Goal: Contribute content: Contribute content

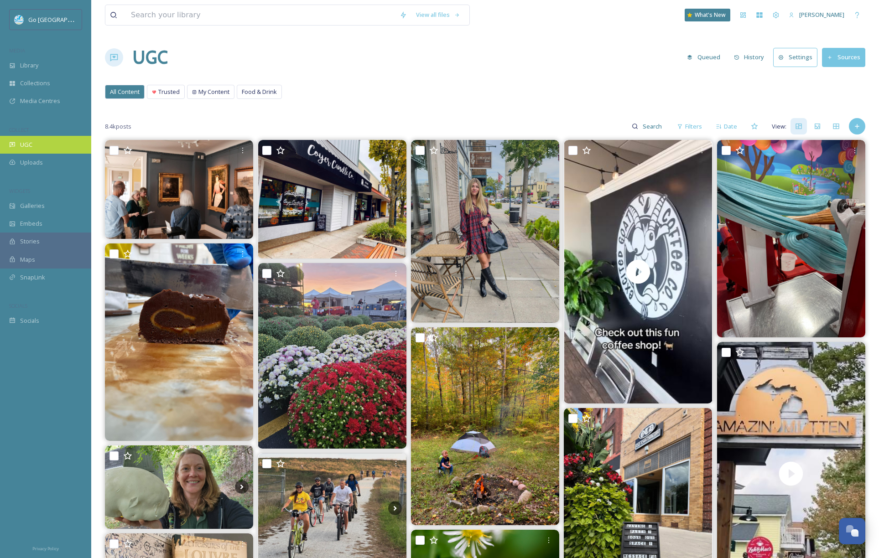
click at [31, 138] on div "UGC" at bounding box center [45, 145] width 91 height 18
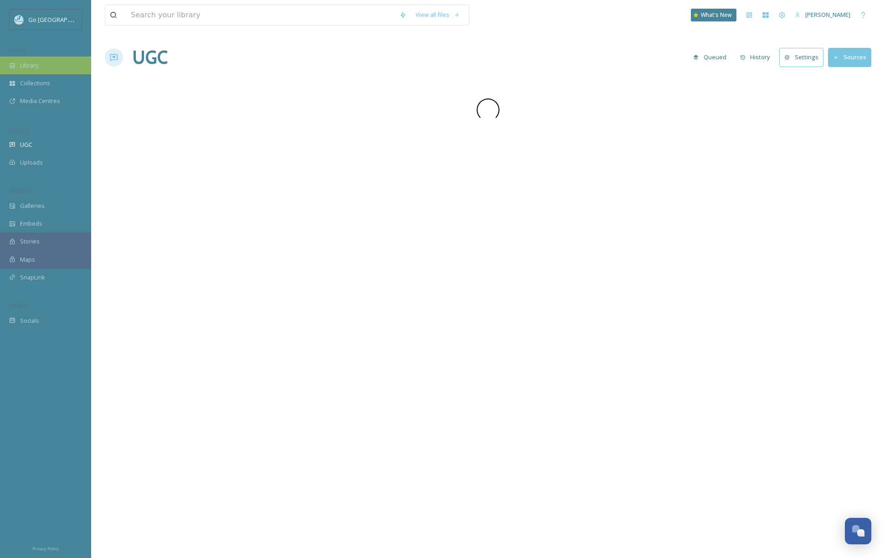
click at [59, 64] on div "Library" at bounding box center [45, 66] width 91 height 18
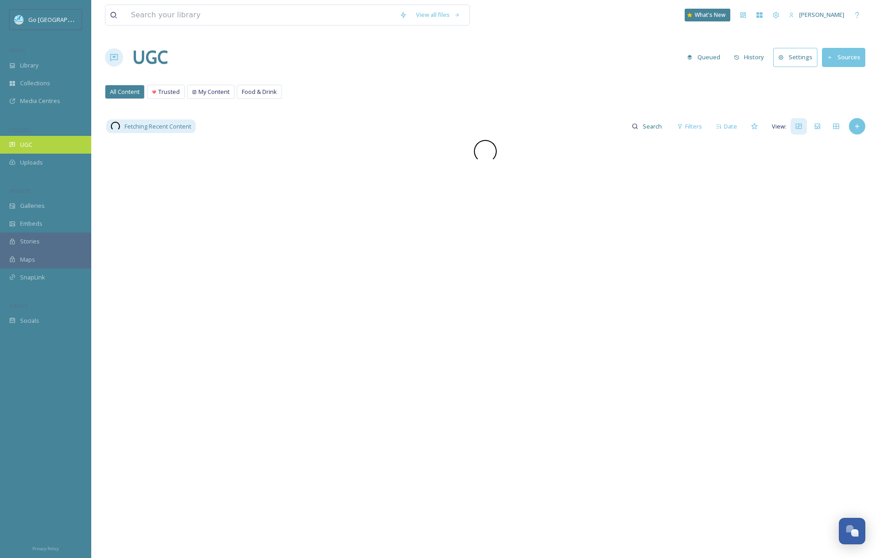
click at [49, 141] on div "UGC" at bounding box center [45, 145] width 91 height 18
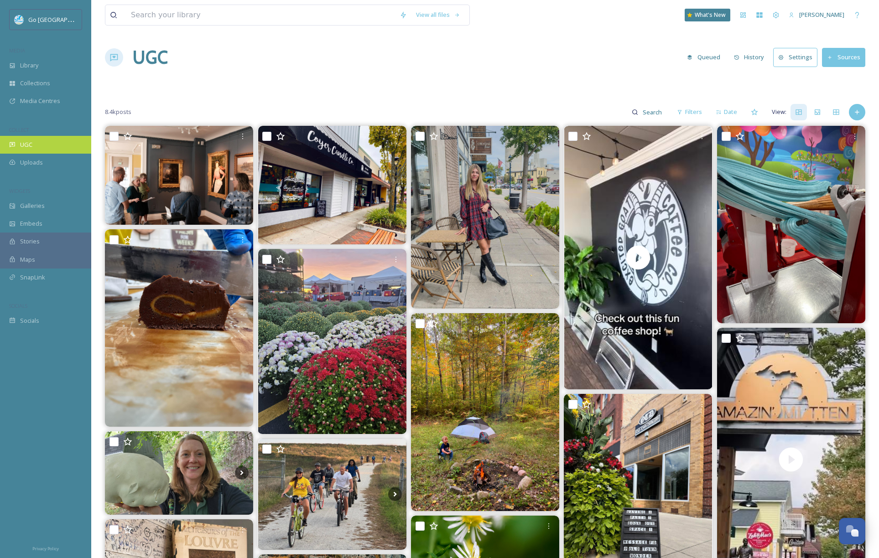
click at [28, 142] on span "UGC" at bounding box center [26, 144] width 12 height 9
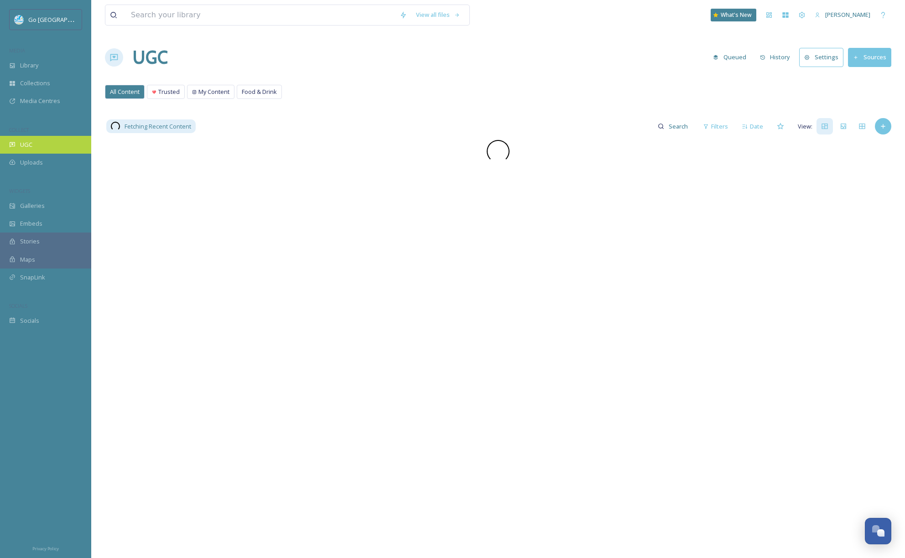
click at [6, 145] on div "UGC" at bounding box center [45, 145] width 91 height 18
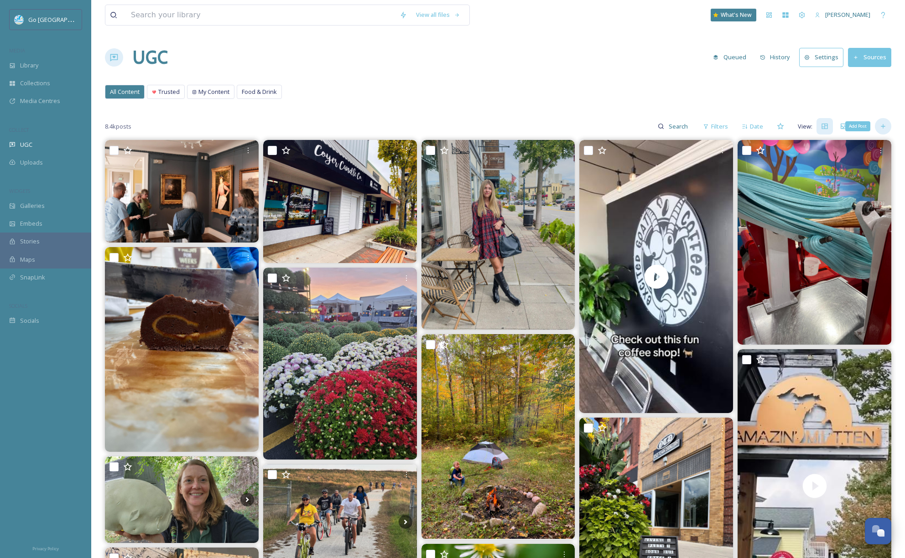
click at [883, 127] on icon at bounding box center [882, 126] width 7 height 7
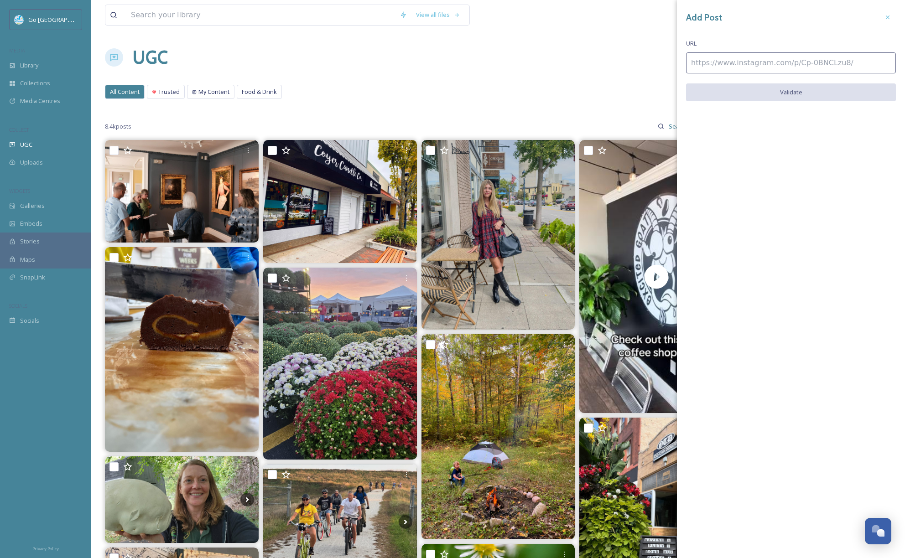
click at [798, 66] on input at bounding box center [791, 62] width 210 height 21
paste input "https://www.instagram.com/p/DPB1X-wEiOJ/"
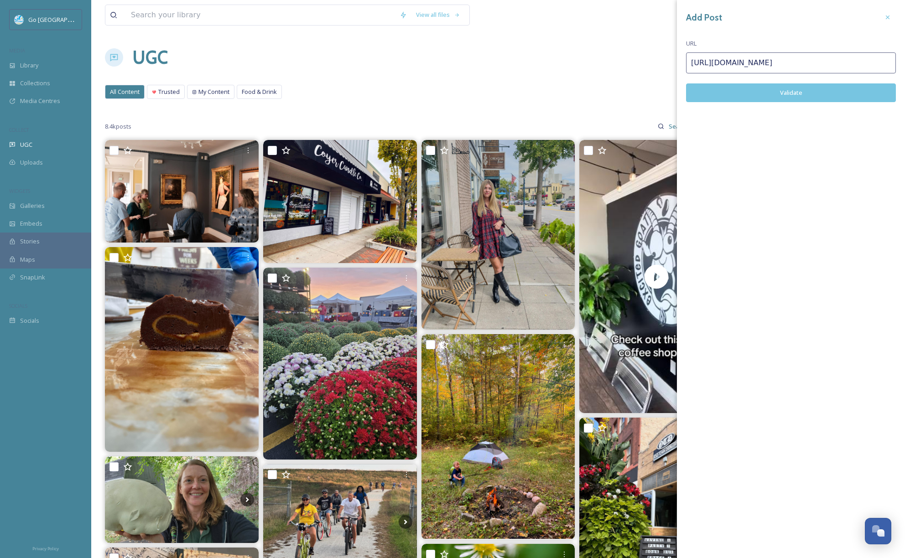
type input "https://www.instagram.com/p/DPB1X-wEiOJ/"
click at [806, 102] on div "Add Post URL https://www.instagram.com/p/DPB1X-wEiOJ/ Validate" at bounding box center [791, 62] width 228 height 125
click at [821, 97] on button "Validate" at bounding box center [791, 92] width 210 height 19
click at [795, 95] on button "Add Post" at bounding box center [791, 92] width 210 height 19
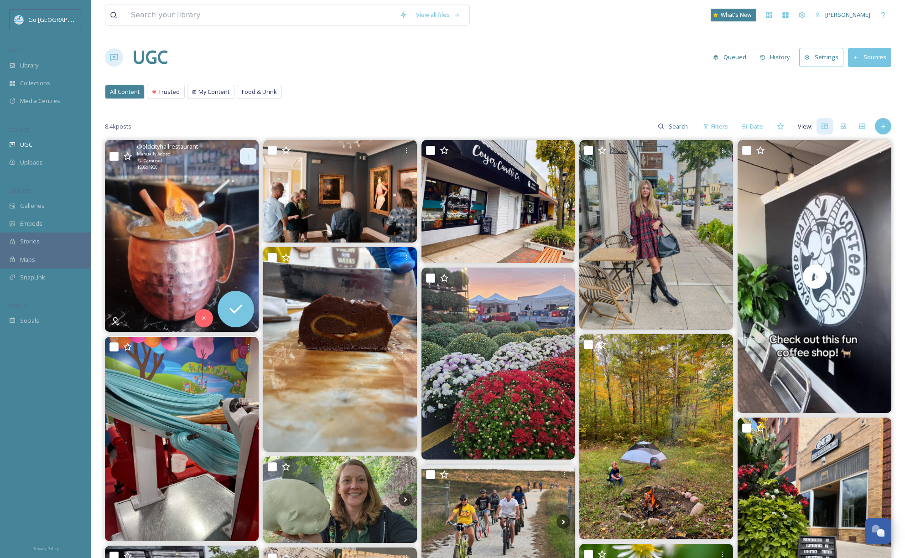
click at [244, 155] on icon at bounding box center [247, 156] width 7 height 7
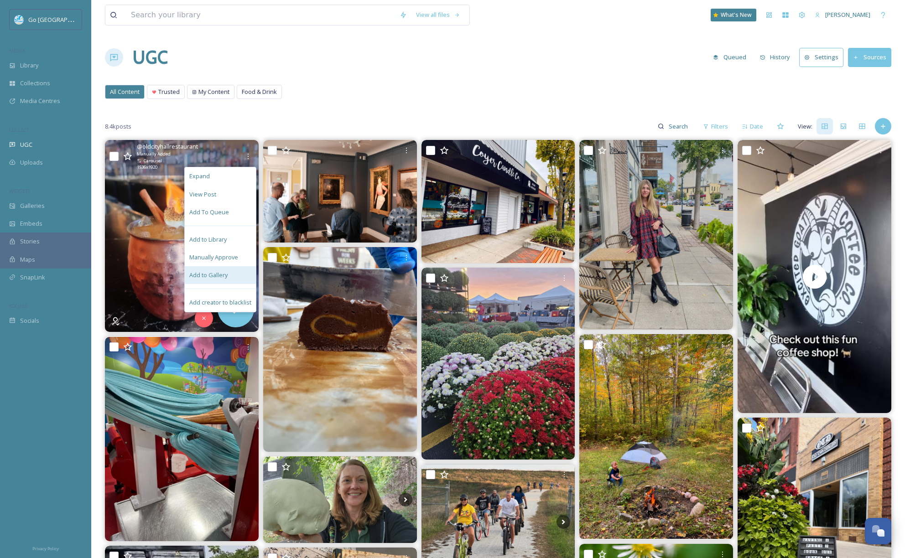
click at [230, 272] on div "Add to Gallery" at bounding box center [220, 275] width 71 height 18
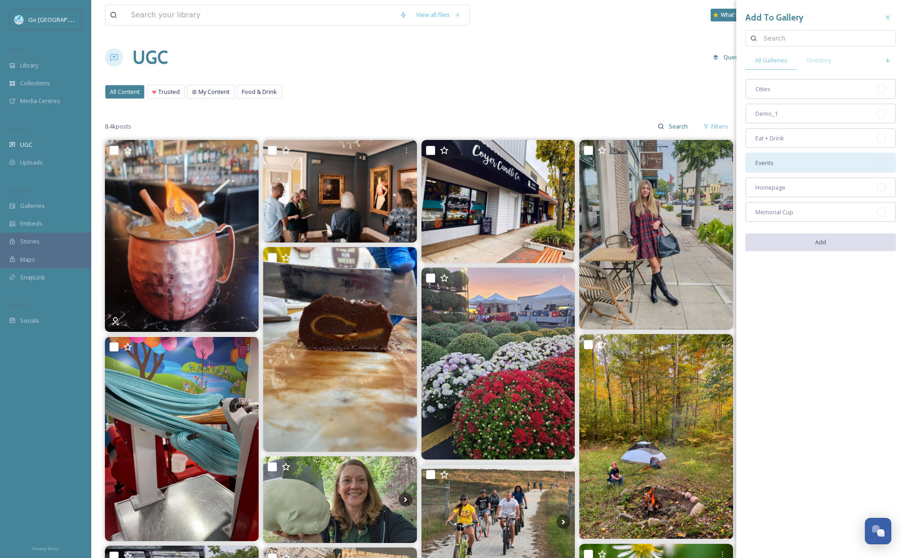
drag, startPoint x: 777, startPoint y: 189, endPoint x: 776, endPoint y: 170, distance: 18.7
click at [777, 189] on span "Homepage" at bounding box center [770, 187] width 30 height 9
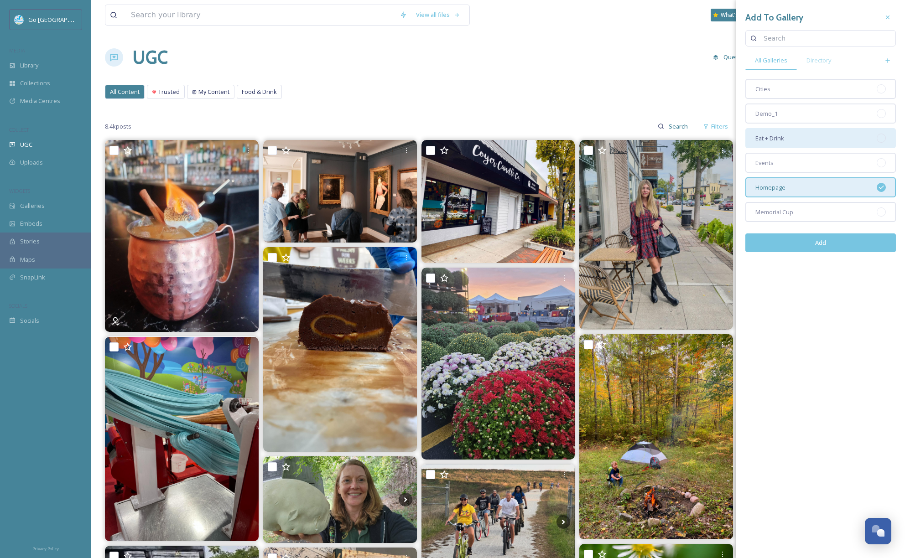
click at [779, 132] on div "Eat + Drink" at bounding box center [820, 138] width 150 height 20
click at [823, 241] on button "Add" at bounding box center [820, 242] width 150 height 19
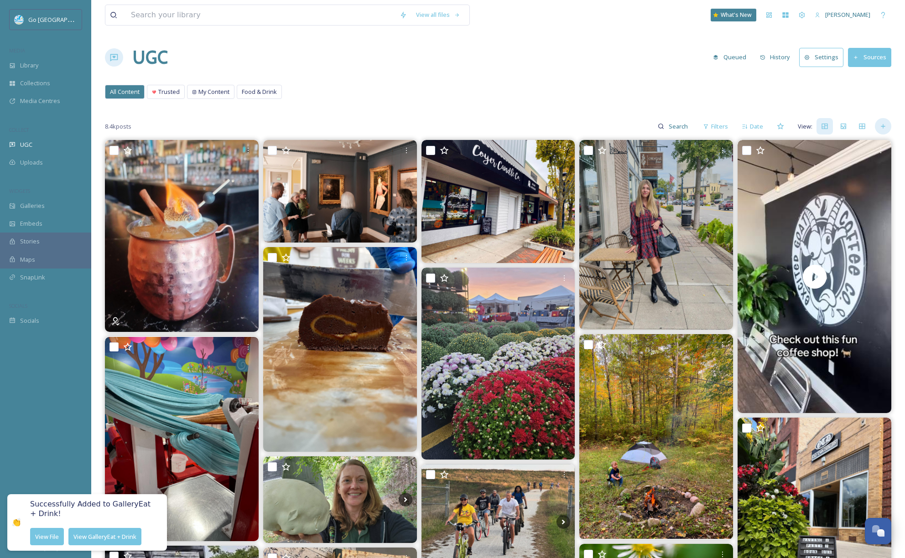
click at [884, 128] on icon at bounding box center [882, 126] width 7 height 7
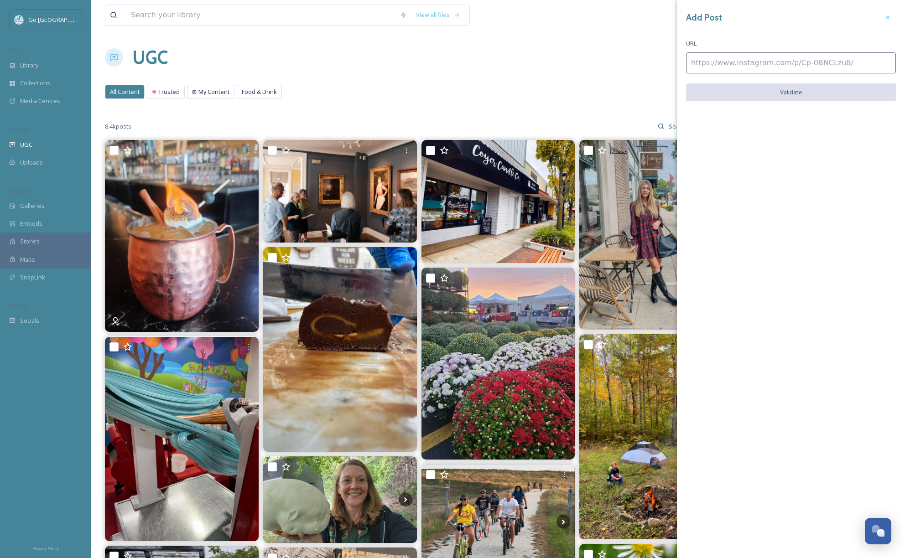
click at [728, 64] on input at bounding box center [791, 62] width 210 height 21
paste input "https://www.instagram.com/p/DPBoe0EgFBi/"
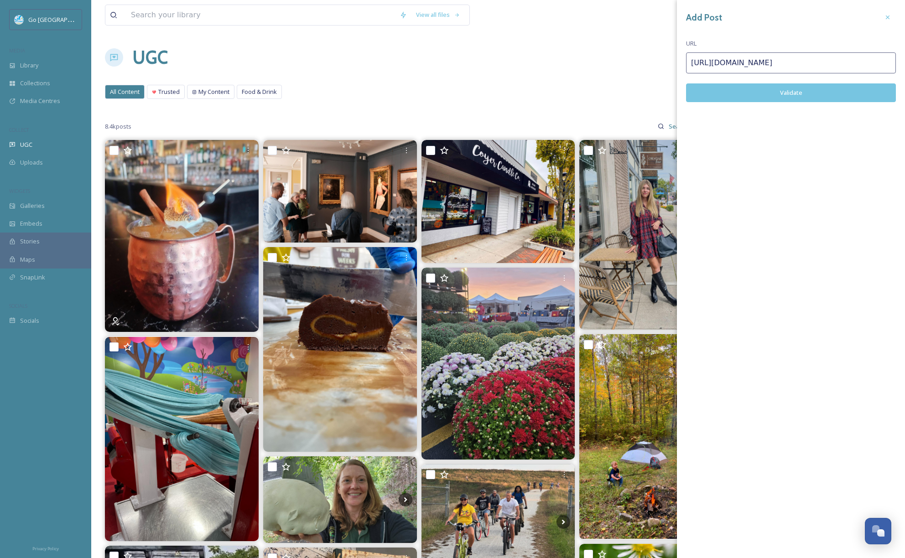
type input "https://www.instagram.com/p/DPBoe0EgFBi/"
click at [765, 99] on button "Validate" at bounding box center [791, 92] width 210 height 19
click at [887, 14] on icon at bounding box center [887, 17] width 7 height 7
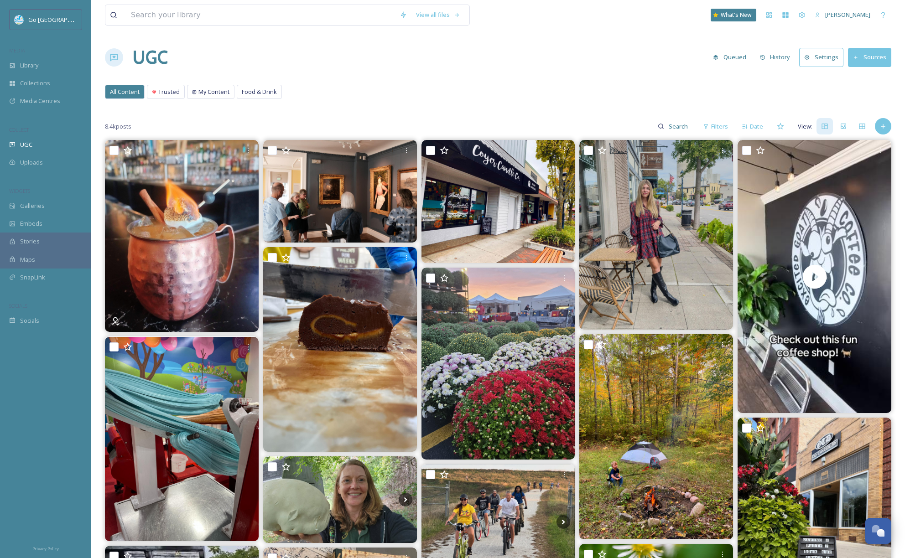
click at [880, 135] on div "8.4k posts Filters Date View:" at bounding box center [498, 126] width 786 height 18
click at [884, 126] on icon at bounding box center [882, 126] width 7 height 7
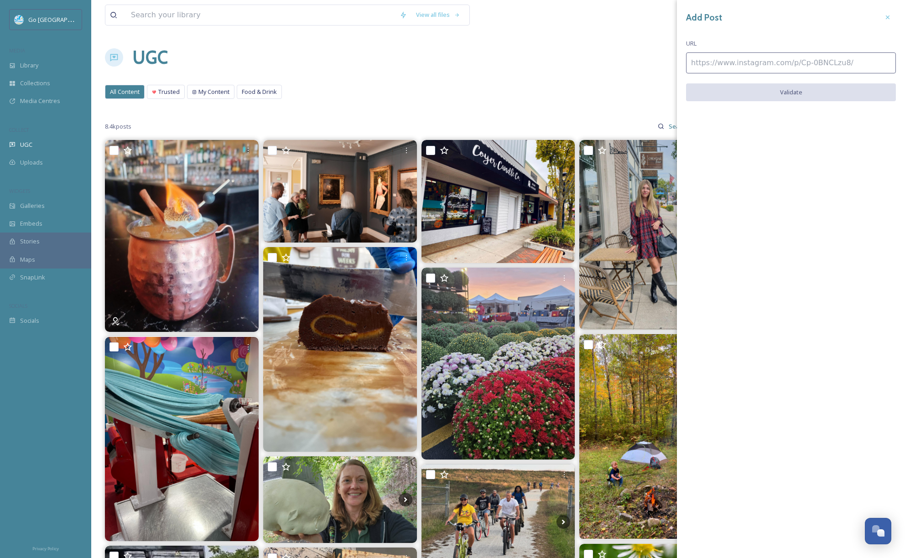
click at [757, 60] on input at bounding box center [791, 62] width 210 height 21
paste input "https://www.instagram.com/p/DOvupO8DtLH/"
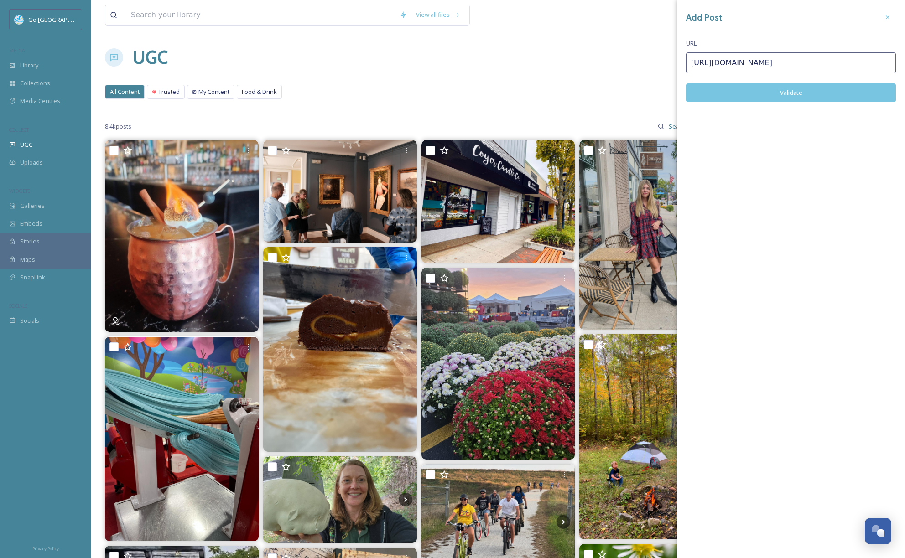
type input "https://www.instagram.com/p/DOvupO8DtLH/"
click at [792, 90] on button "Validate" at bounding box center [791, 92] width 210 height 19
click at [887, 15] on icon at bounding box center [887, 17] width 7 height 7
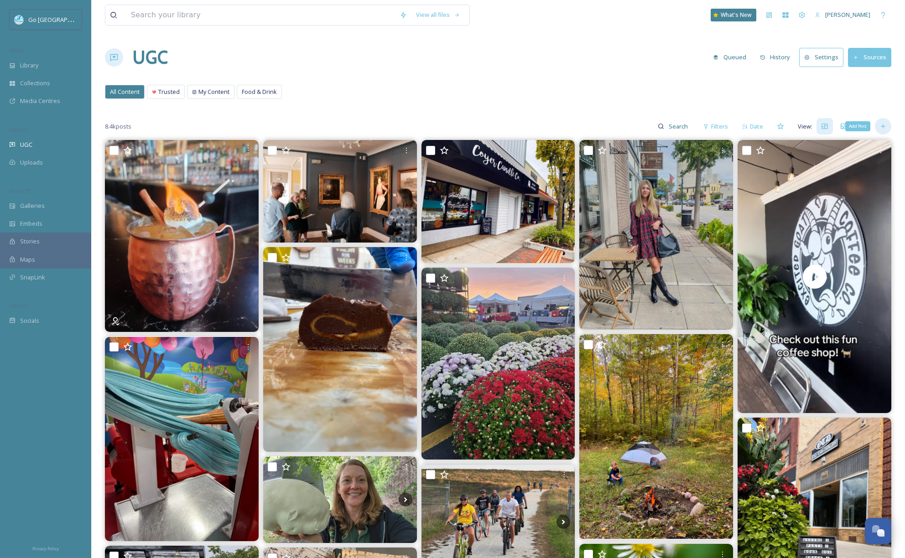
click at [882, 128] on icon at bounding box center [882, 126] width 7 height 7
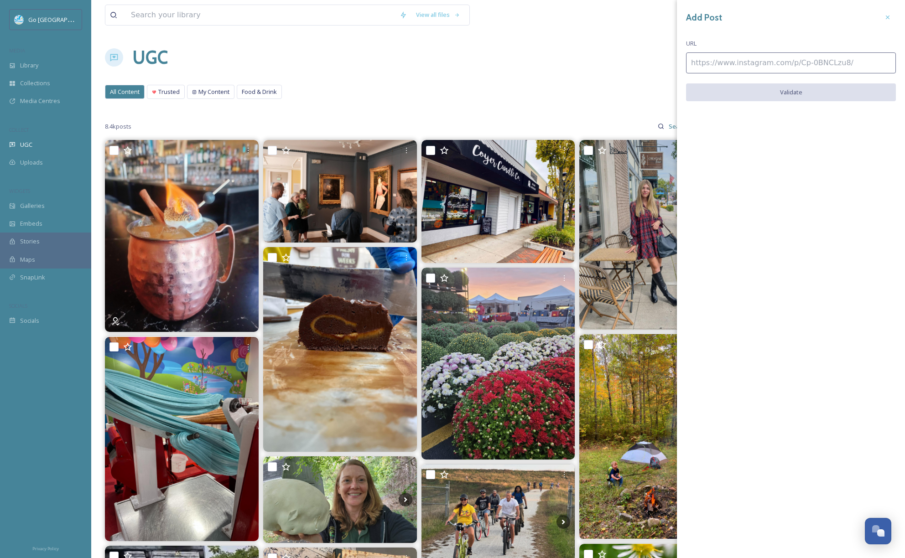
click at [701, 59] on input at bounding box center [791, 62] width 210 height 21
paste input "https://www.instagram.com/p/DO6VpYqDUc8/"
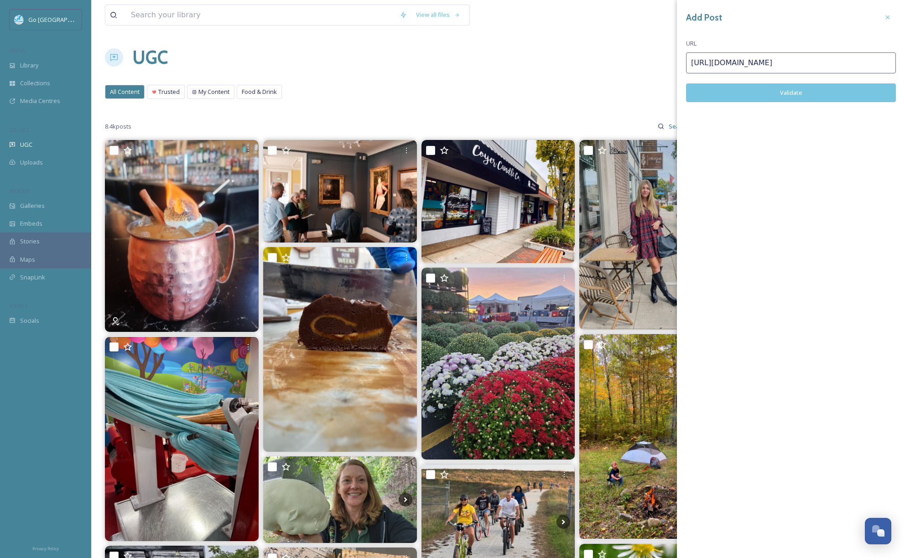
type input "https://www.instagram.com/p/DO6VpYqDUc8/"
click at [771, 85] on button "Validate" at bounding box center [791, 92] width 210 height 19
click at [790, 96] on button "Add Post" at bounding box center [791, 92] width 210 height 19
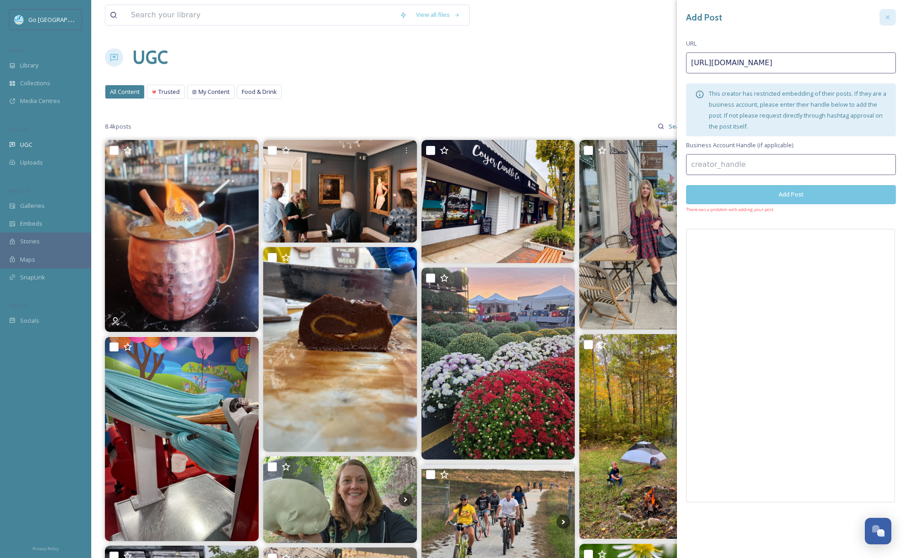
click at [884, 13] on div at bounding box center [887, 17] width 16 height 16
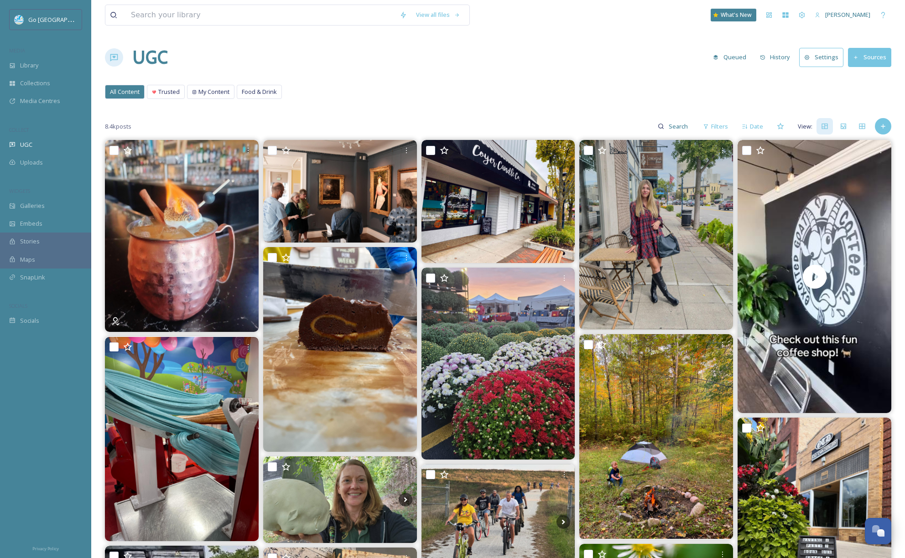
click at [884, 130] on div "Add Post" at bounding box center [882, 126] width 16 height 16
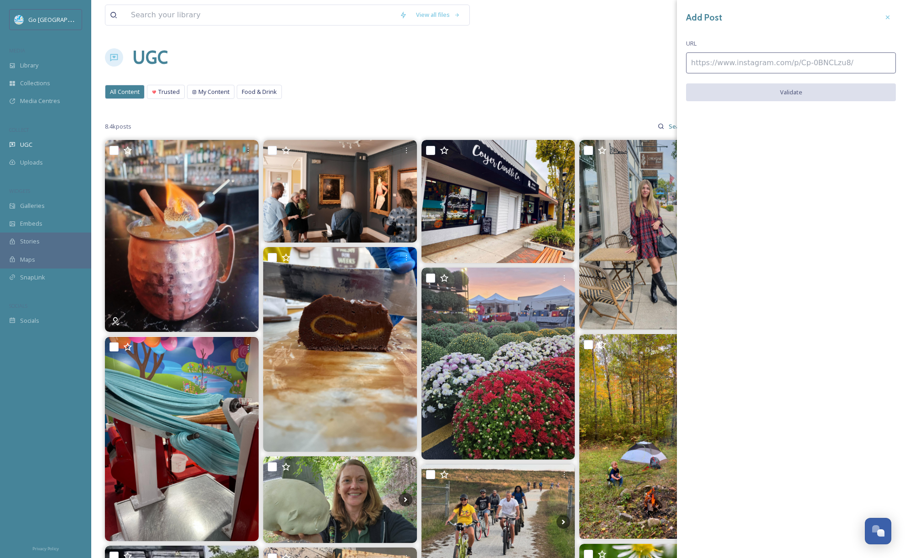
click at [750, 68] on input at bounding box center [791, 62] width 210 height 21
click at [750, 64] on input at bounding box center [791, 62] width 210 height 21
paste input "https://www.instagram.com/p/DO_do-Kjpmz/"
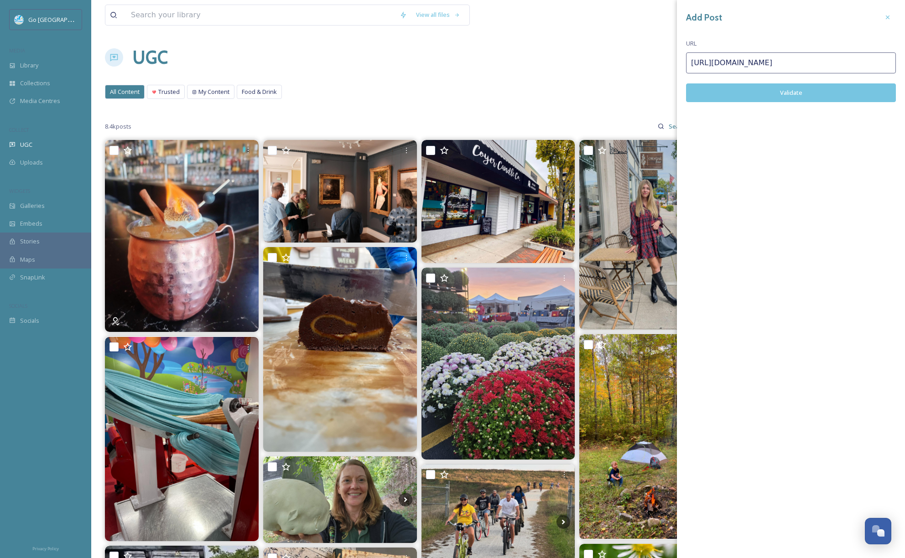
type input "https://www.instagram.com/p/DO_do-Kjpmz/"
click at [819, 96] on button "Validate" at bounding box center [791, 92] width 210 height 19
click at [793, 90] on button "Add Post" at bounding box center [791, 92] width 210 height 19
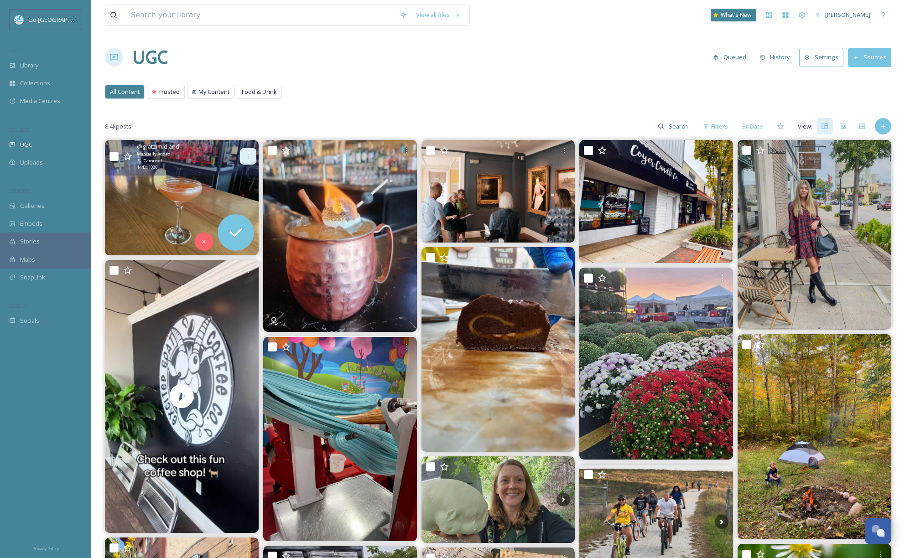
click at [253, 153] on div at bounding box center [248, 156] width 16 height 16
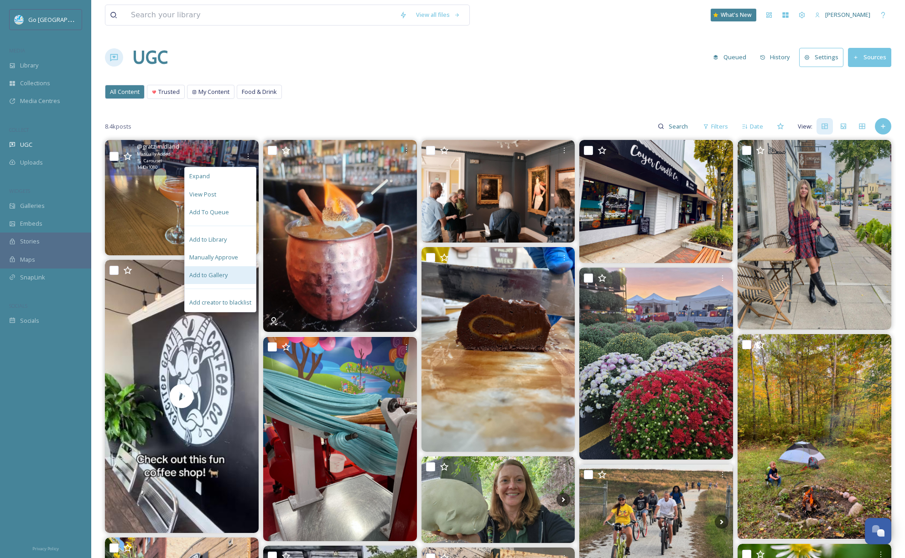
click at [226, 273] on span "Add to Gallery" at bounding box center [208, 275] width 38 height 9
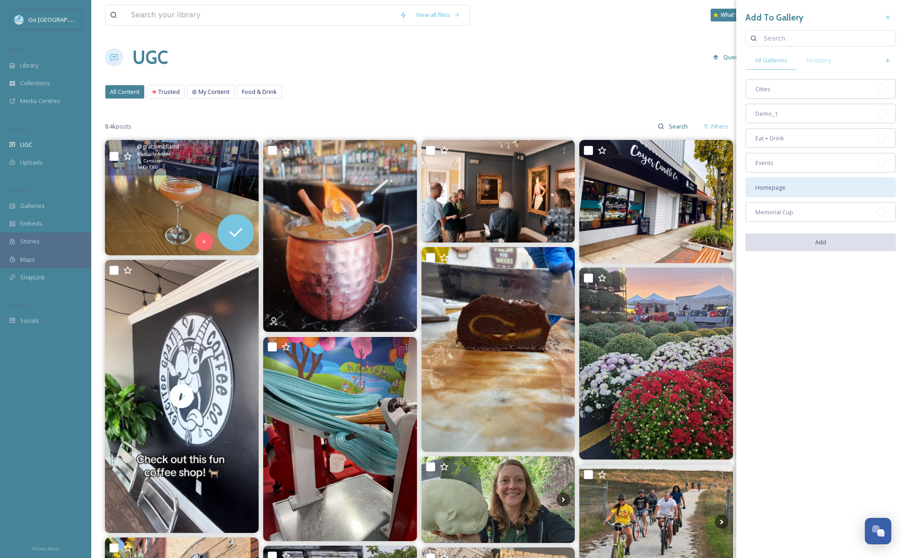
click at [823, 182] on div "Homepage" at bounding box center [820, 187] width 150 height 20
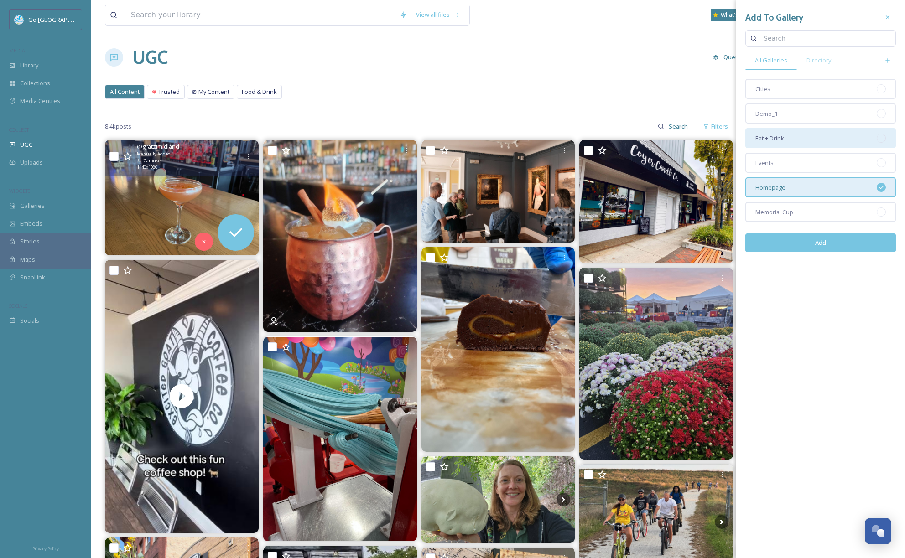
click at [786, 134] on div "Eat + Drink" at bounding box center [820, 138] width 150 height 20
click at [815, 236] on button "Add" at bounding box center [820, 242] width 150 height 19
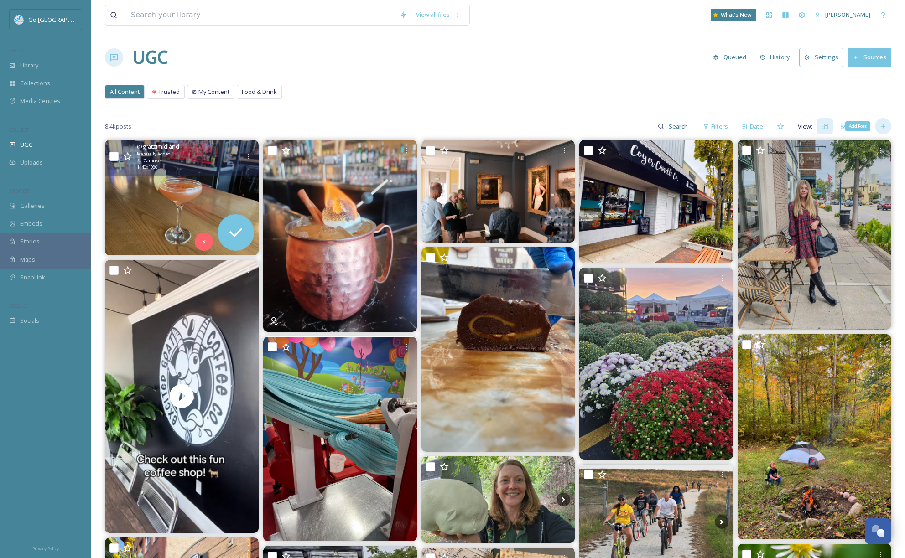
click at [887, 130] on div "Add Post" at bounding box center [882, 126] width 16 height 16
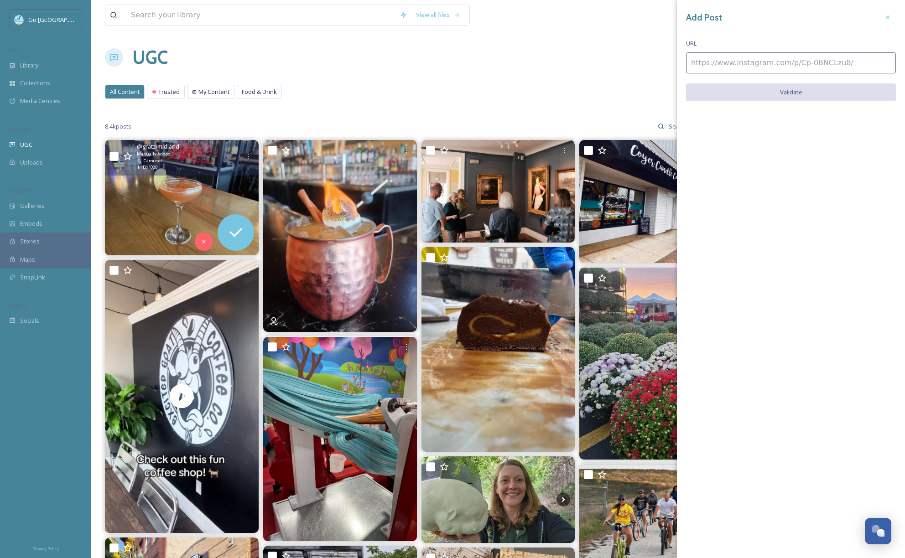
click at [741, 62] on input at bounding box center [791, 62] width 210 height 21
paste input "https://www.instagram.com/p/DO6UIJoj6Aa/"
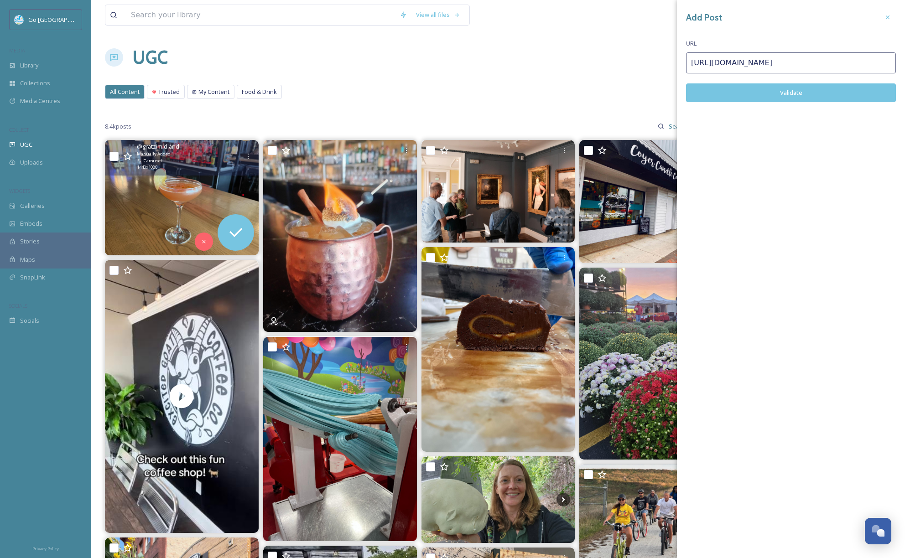
type input "https://www.instagram.com/p/DO6UIJoj6Aa/"
click at [816, 91] on button "Validate" at bounding box center [791, 92] width 210 height 19
click at [796, 96] on button "Add Post" at bounding box center [791, 92] width 210 height 19
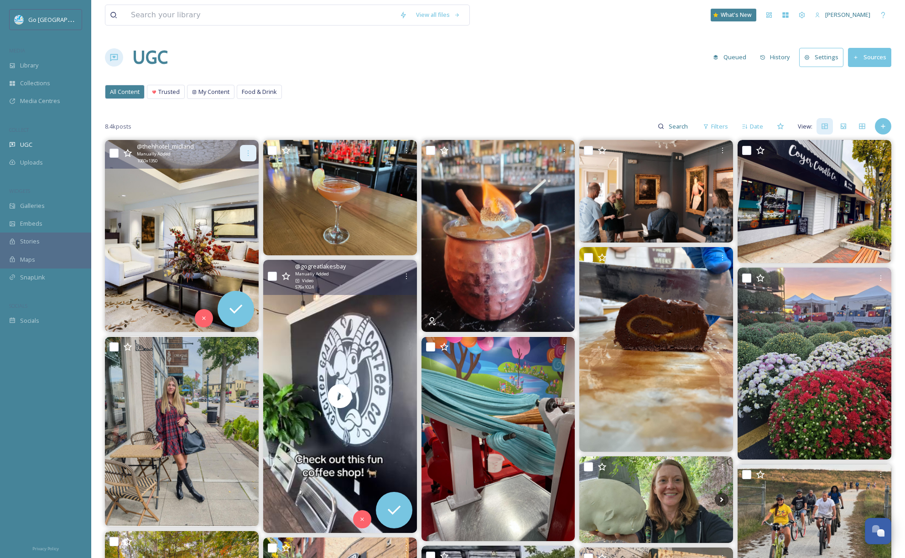
click at [249, 153] on icon at bounding box center [247, 153] width 7 height 7
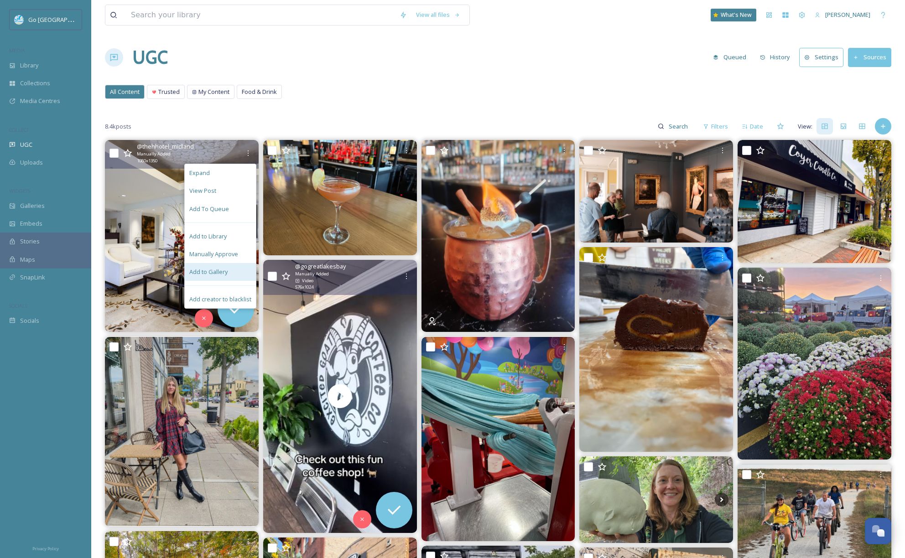
click at [230, 271] on div "Add to Gallery" at bounding box center [220, 272] width 71 height 18
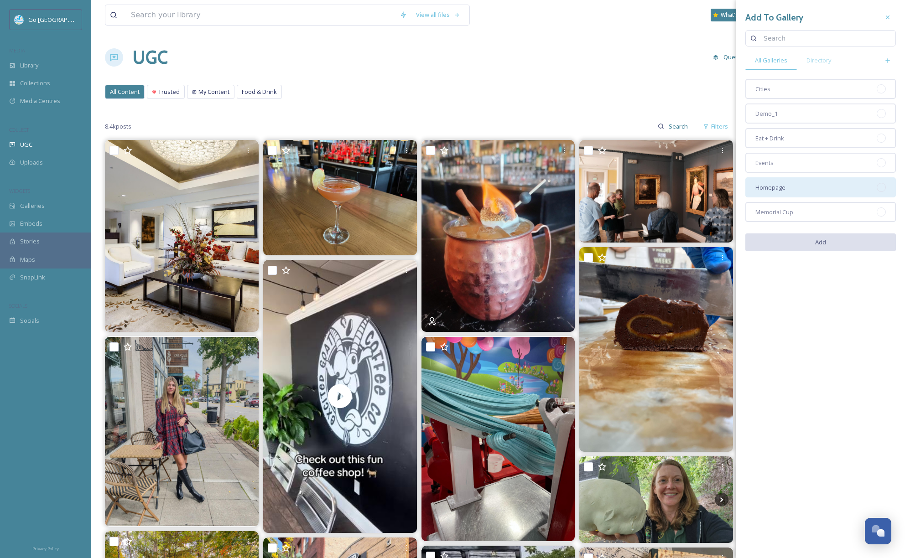
click at [792, 186] on div "Homepage" at bounding box center [820, 187] width 150 height 20
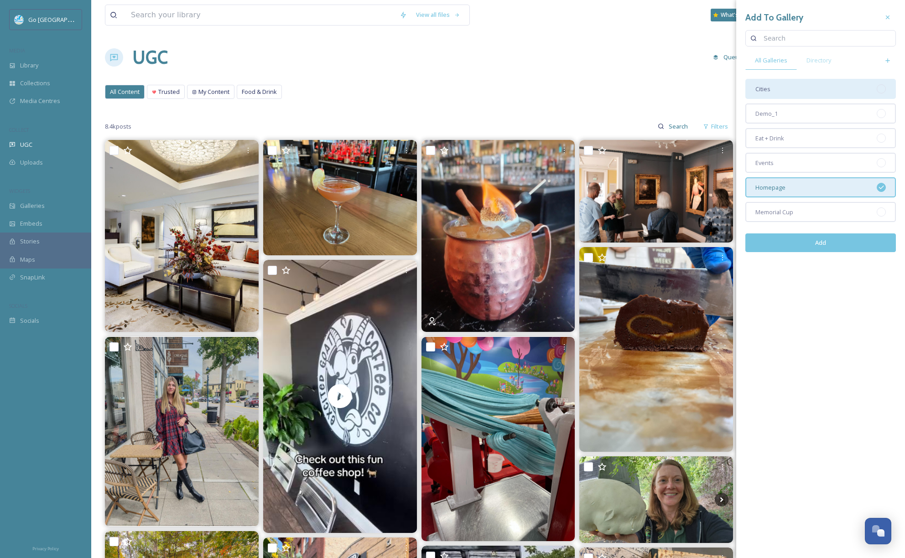
click at [774, 87] on div "Cities" at bounding box center [820, 89] width 150 height 20
click at [832, 238] on button "Add" at bounding box center [820, 242] width 150 height 19
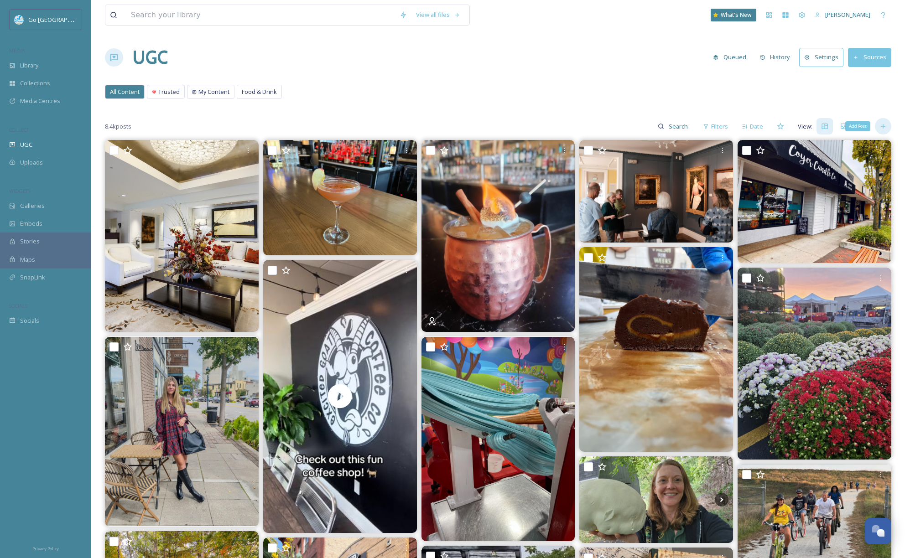
click at [879, 121] on div "Add Post" at bounding box center [882, 126] width 16 height 16
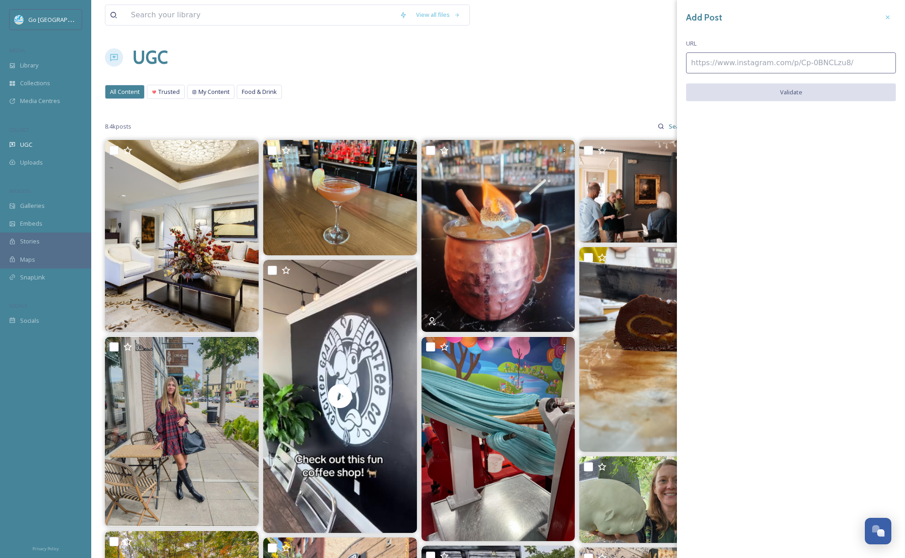
click at [706, 53] on input at bounding box center [791, 62] width 210 height 21
paste input "https://www.instagram.com/p/DOuPCnek5JF/"
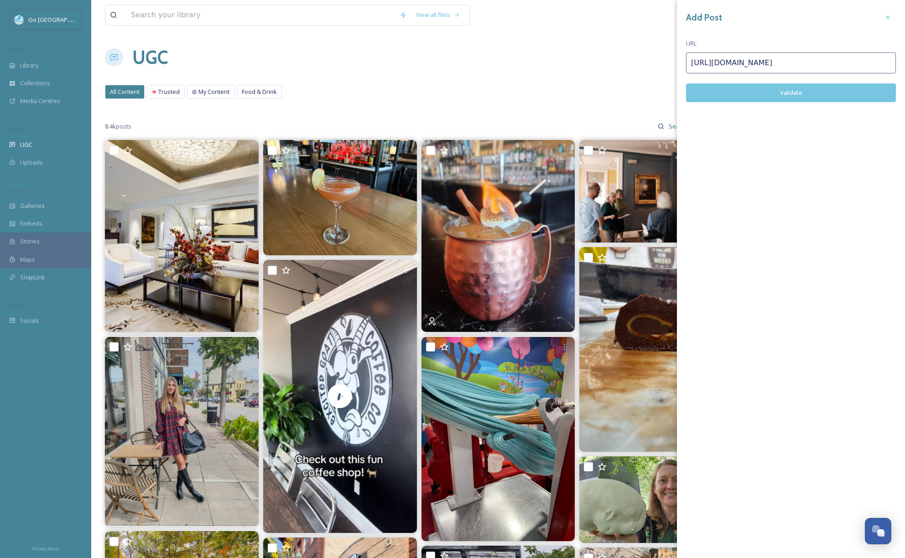
type input "https://www.instagram.com/p/DOuPCnek5JF/"
click at [801, 95] on button "Validate" at bounding box center [791, 92] width 210 height 19
click at [790, 90] on button "Add Post" at bounding box center [791, 92] width 210 height 19
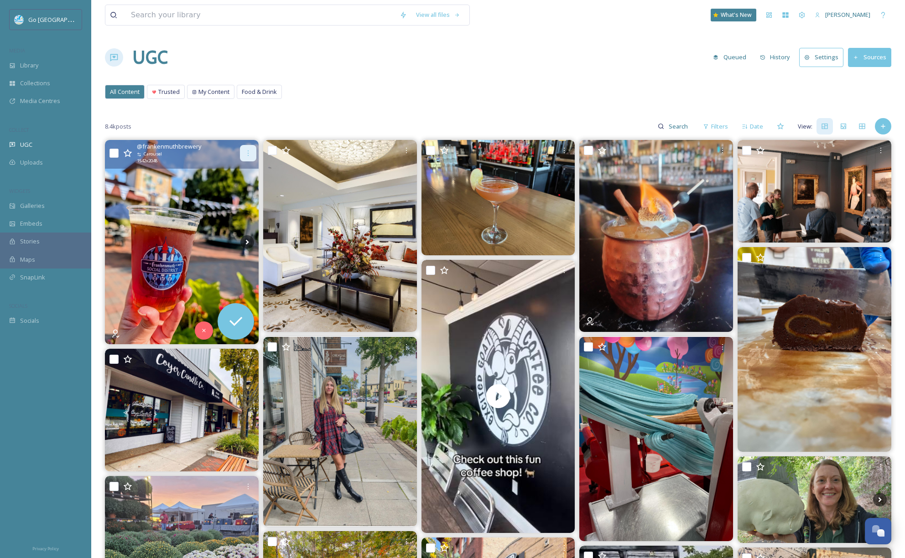
click at [248, 152] on icon at bounding box center [247, 153] width 7 height 7
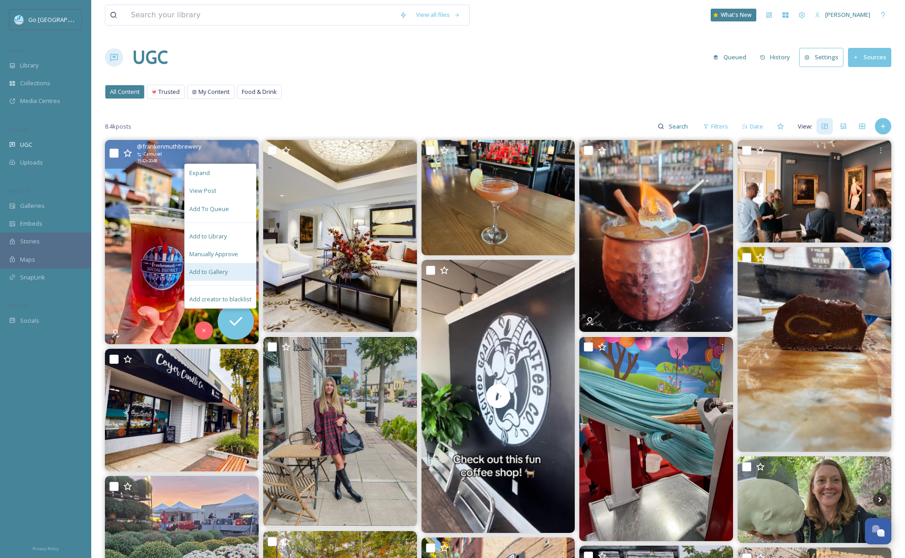
click at [219, 266] on div "Add to Gallery" at bounding box center [220, 272] width 71 height 18
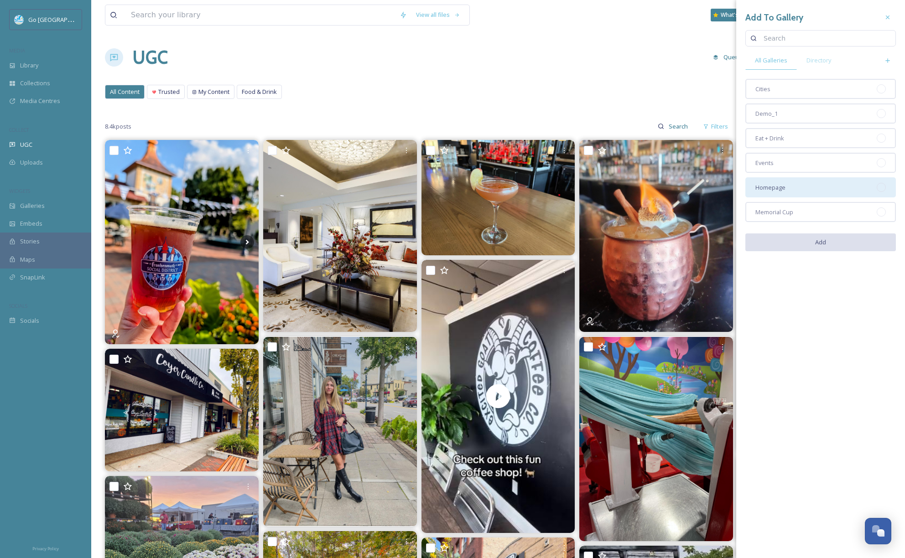
click at [780, 190] on span "Homepage" at bounding box center [770, 187] width 30 height 9
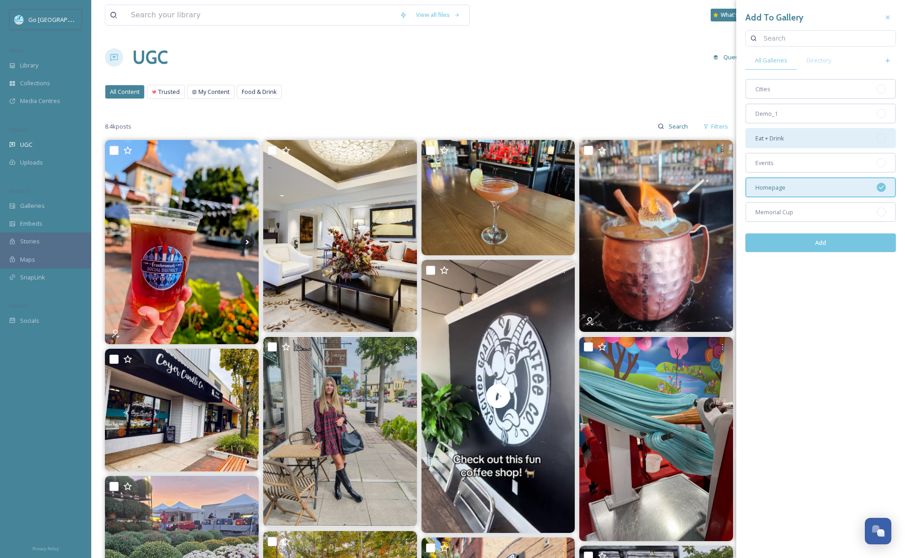
click at [770, 129] on div "Eat + Drink" at bounding box center [820, 138] width 150 height 20
click at [821, 242] on button "Add" at bounding box center [820, 242] width 150 height 19
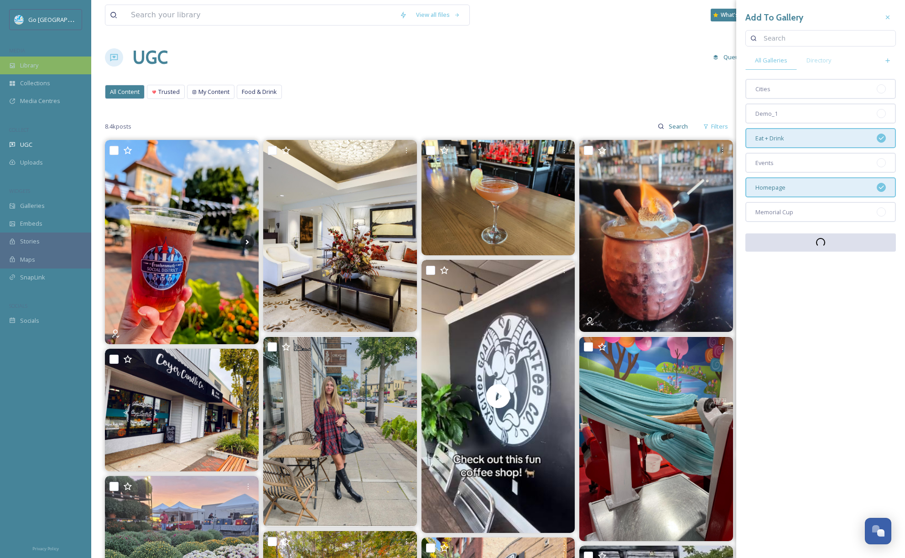
click at [26, 64] on span "Library" at bounding box center [29, 65] width 18 height 9
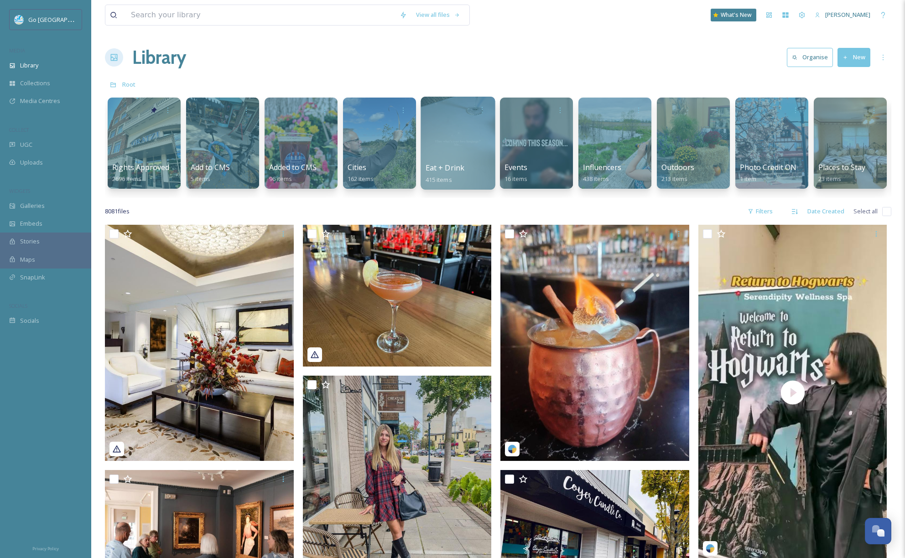
click at [471, 161] on div at bounding box center [457, 143] width 74 height 93
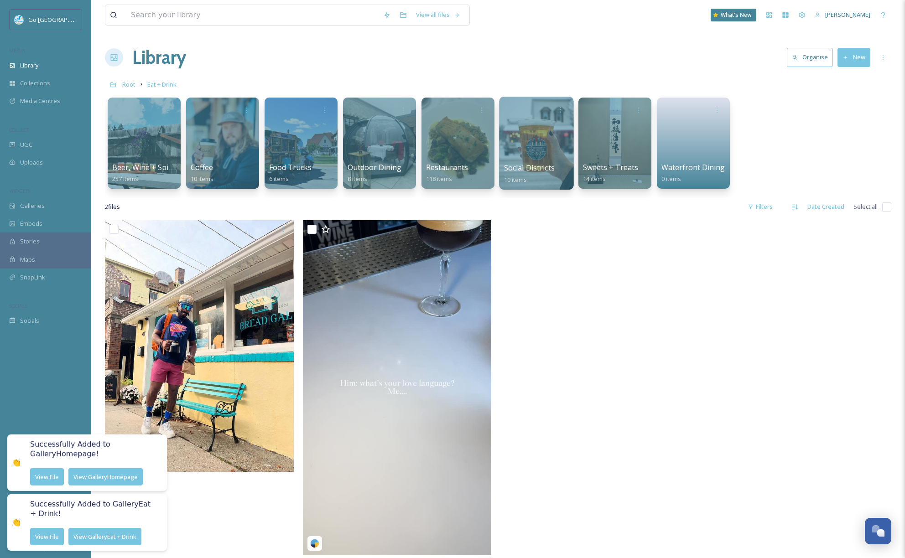
click at [565, 153] on div at bounding box center [536, 143] width 74 height 93
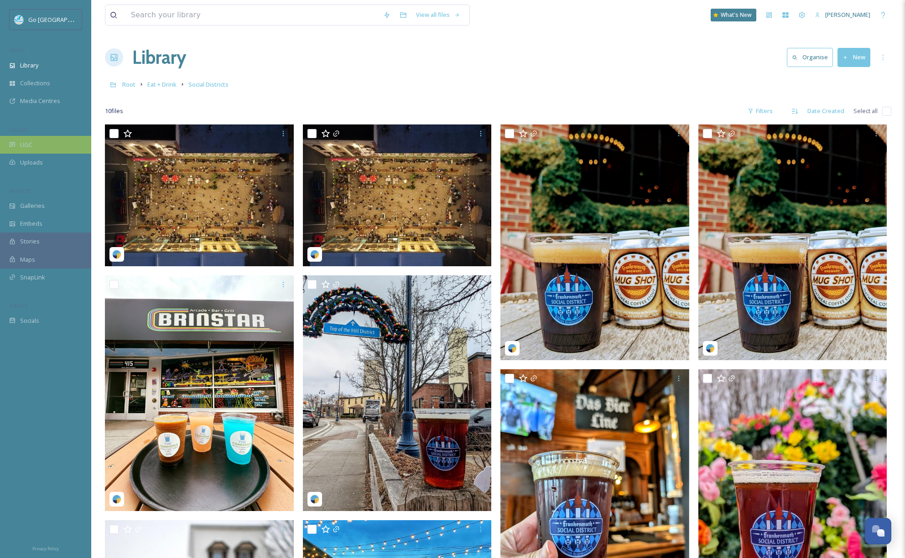
click at [36, 147] on div "UGC" at bounding box center [45, 145] width 91 height 18
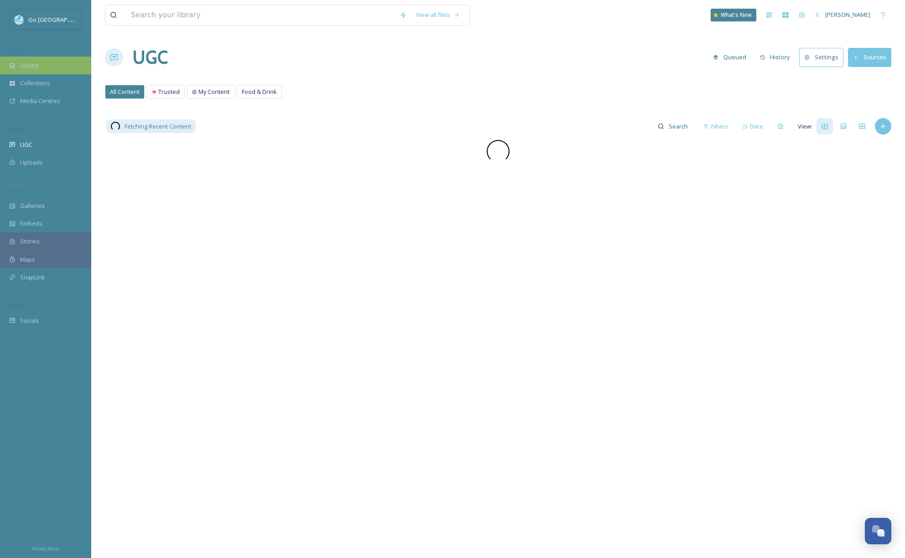
click at [25, 64] on span "Library" at bounding box center [29, 65] width 18 height 9
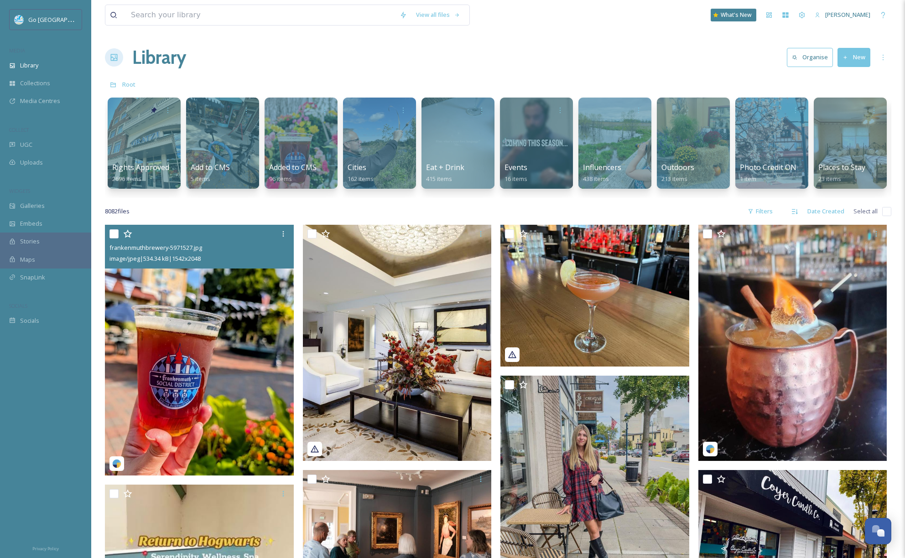
click at [110, 238] on input "checkbox" at bounding box center [113, 233] width 9 height 9
checkbox input "true"
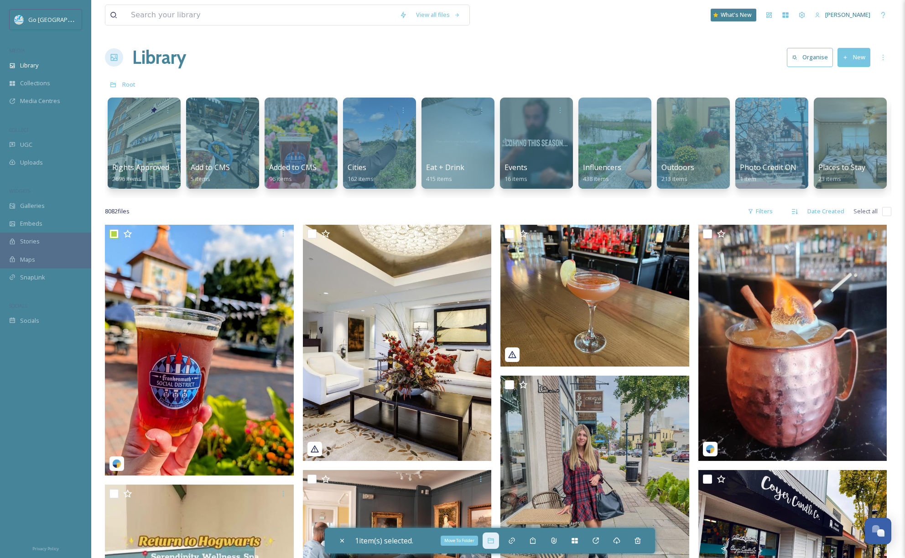
click at [494, 539] on icon at bounding box center [490, 540] width 7 height 7
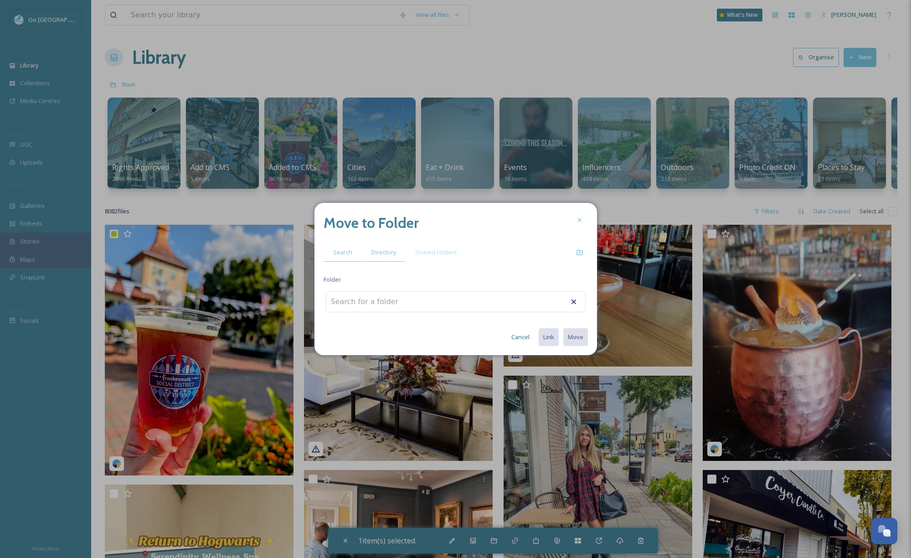
click at [383, 253] on span "Directory" at bounding box center [384, 252] width 25 height 9
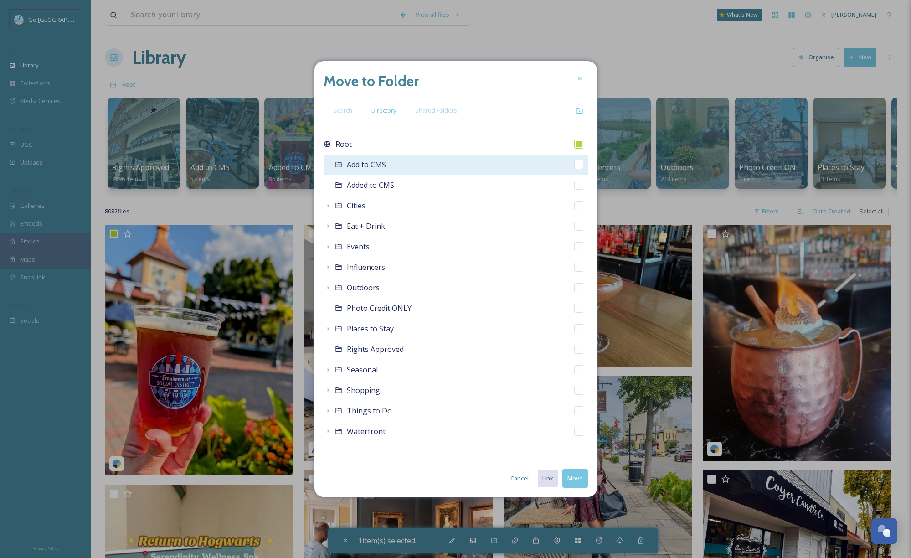
click at [581, 163] on input "checkbox" at bounding box center [578, 164] width 9 height 9
checkbox input "true"
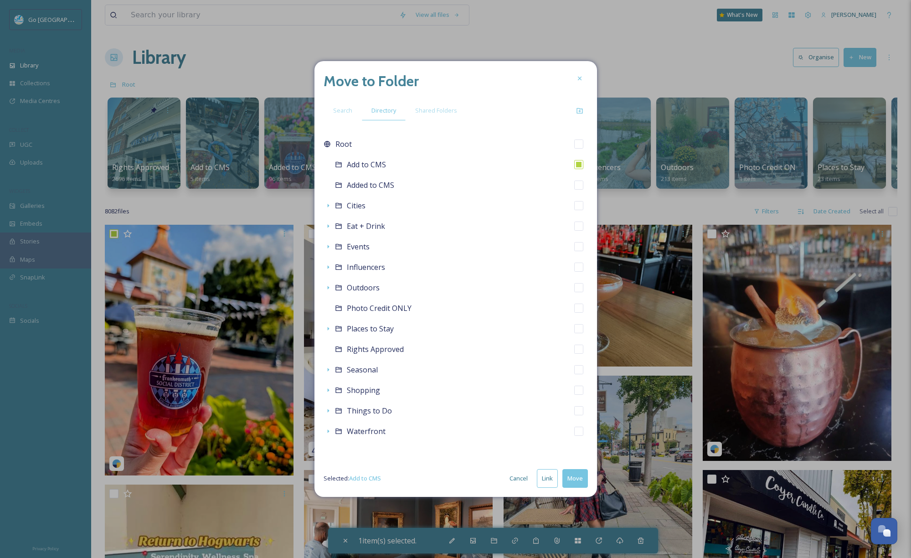
click at [548, 484] on button "Link" at bounding box center [547, 478] width 21 height 19
checkbox input "true"
checkbox input "false"
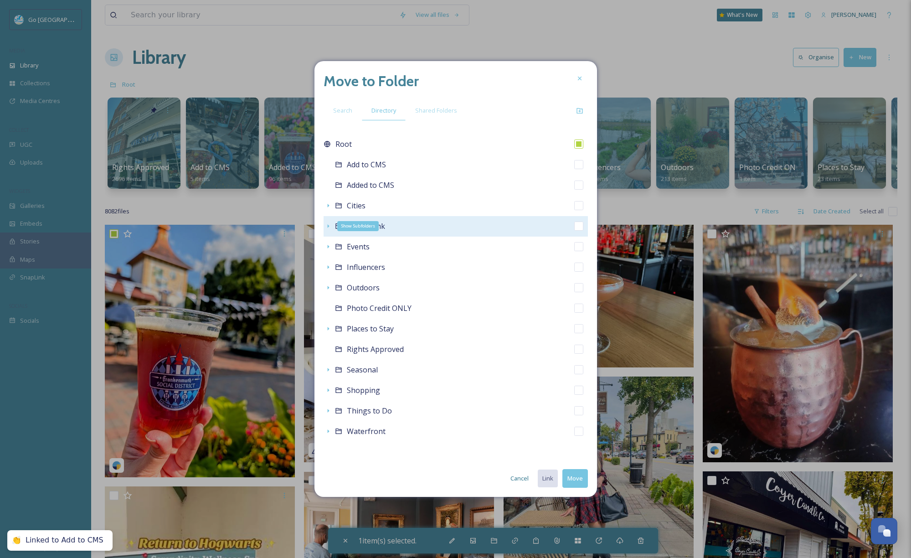
click at [328, 224] on icon at bounding box center [328, 225] width 7 height 7
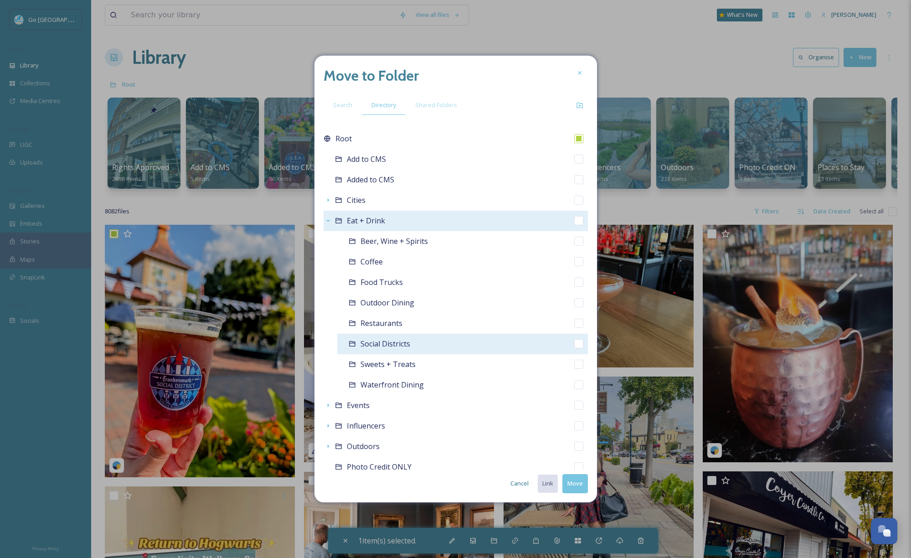
click at [574, 341] on input "checkbox" at bounding box center [578, 343] width 9 height 9
checkbox input "true"
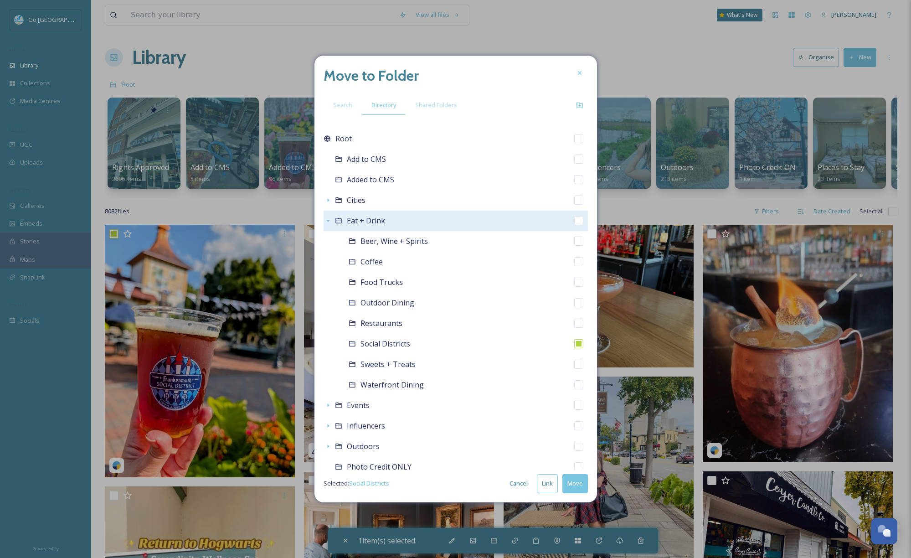
click at [553, 486] on button "Link" at bounding box center [547, 483] width 21 height 19
checkbox input "true"
checkbox input "false"
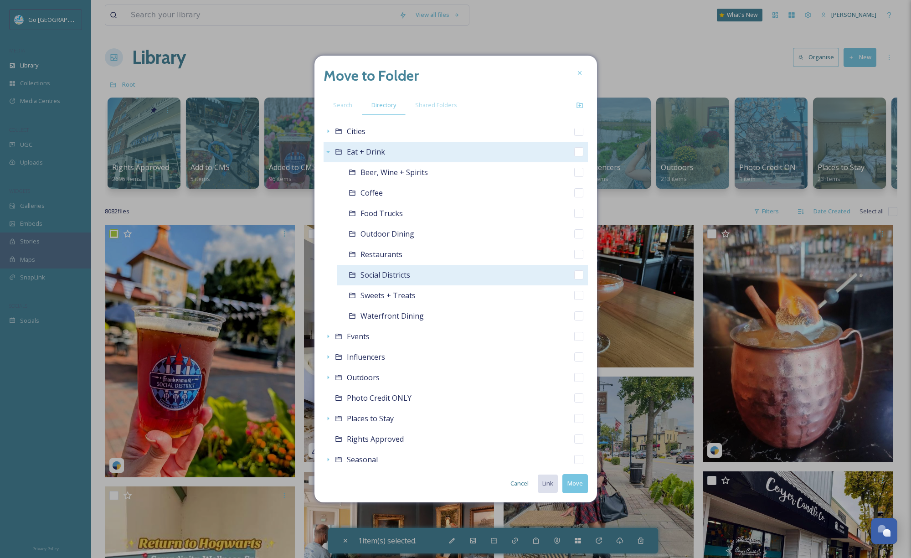
scroll to position [87, 0]
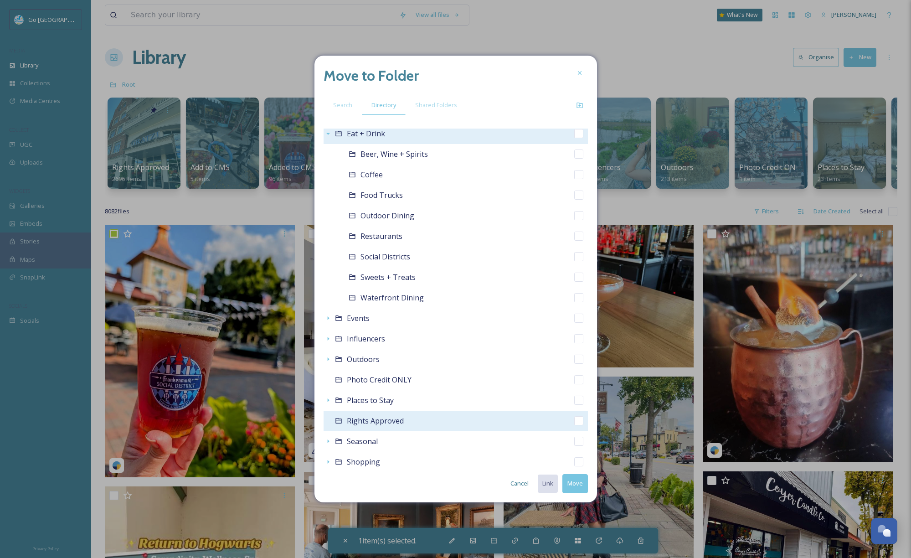
click at [574, 420] on input "checkbox" at bounding box center [578, 420] width 9 height 9
checkbox input "true"
checkbox input "false"
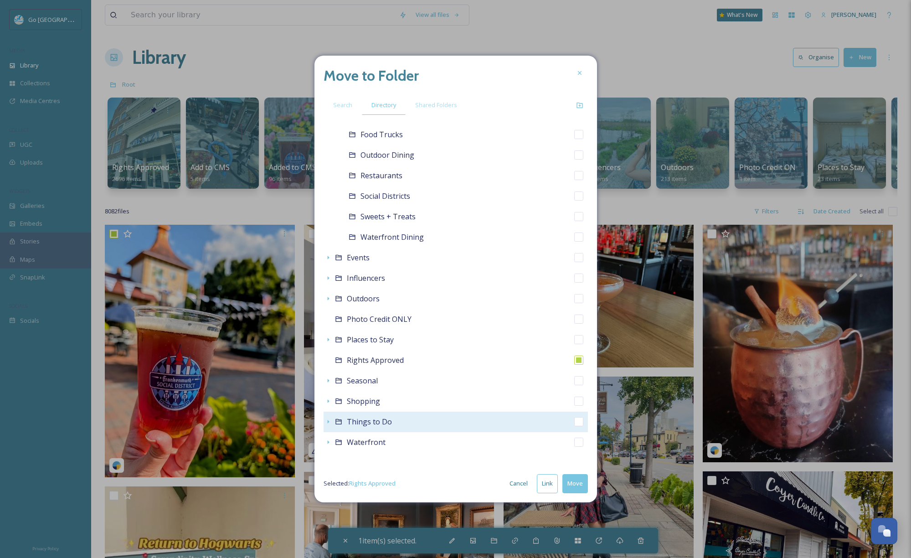
scroll to position [153, 0]
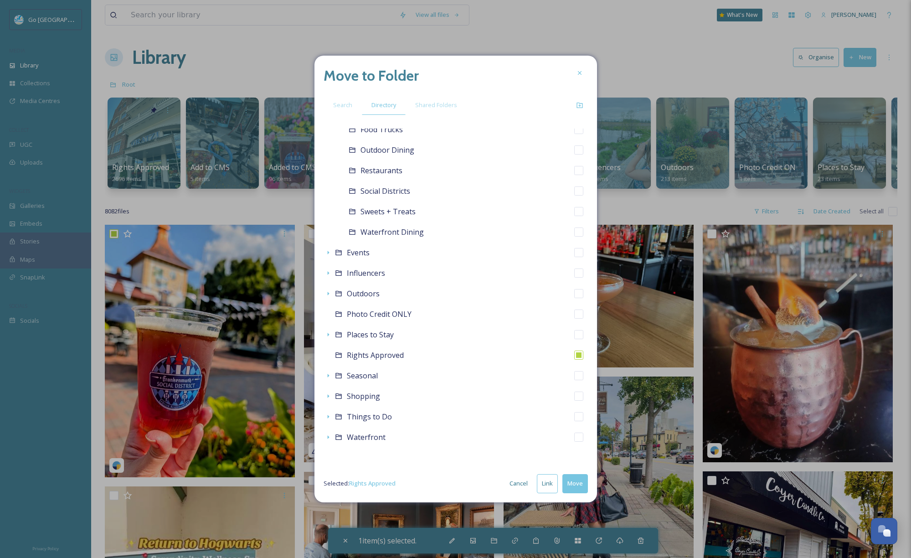
click at [578, 481] on button "Move" at bounding box center [576, 483] width 26 height 19
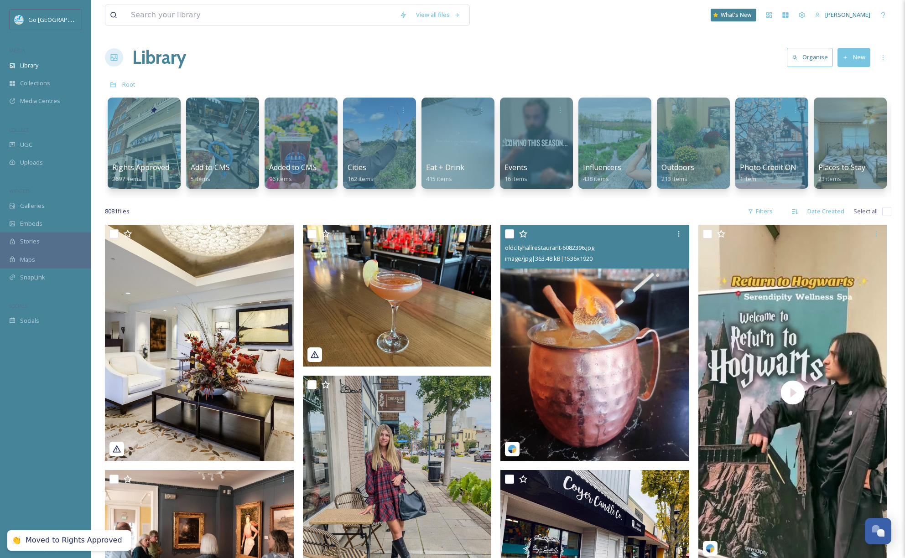
click at [509, 237] on input "checkbox" at bounding box center [509, 233] width 9 height 9
checkbox input "true"
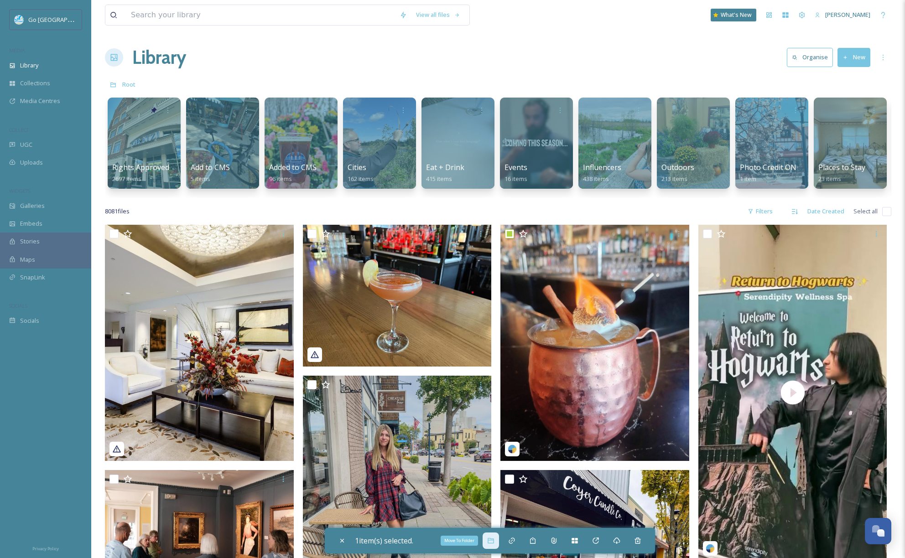
click at [498, 541] on div "Move To Folder" at bounding box center [490, 540] width 16 height 16
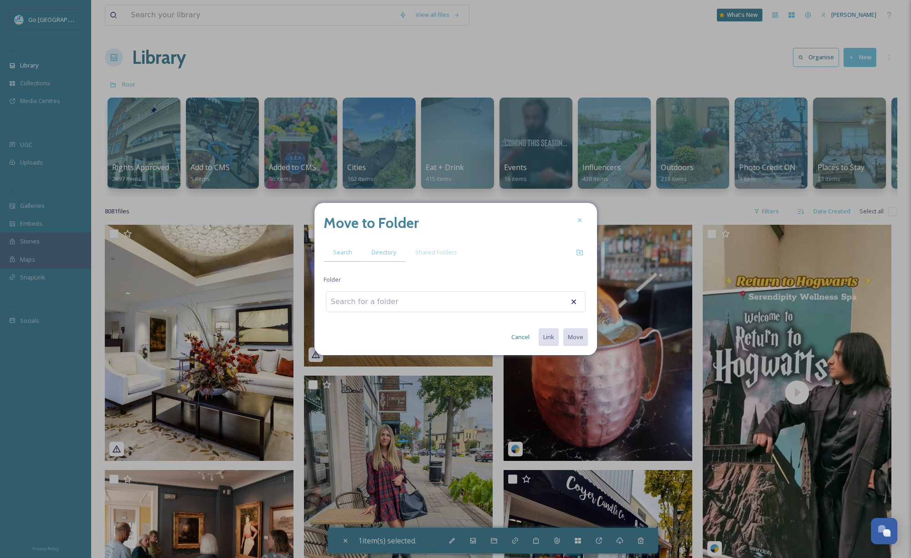
click at [387, 250] on span "Directory" at bounding box center [384, 252] width 25 height 9
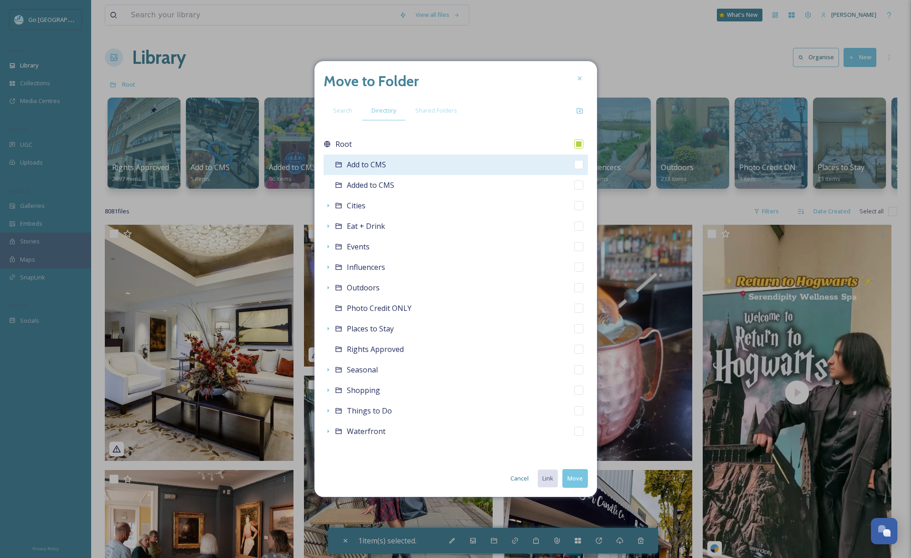
click at [577, 163] on input "checkbox" at bounding box center [578, 164] width 9 height 9
checkbox input "true"
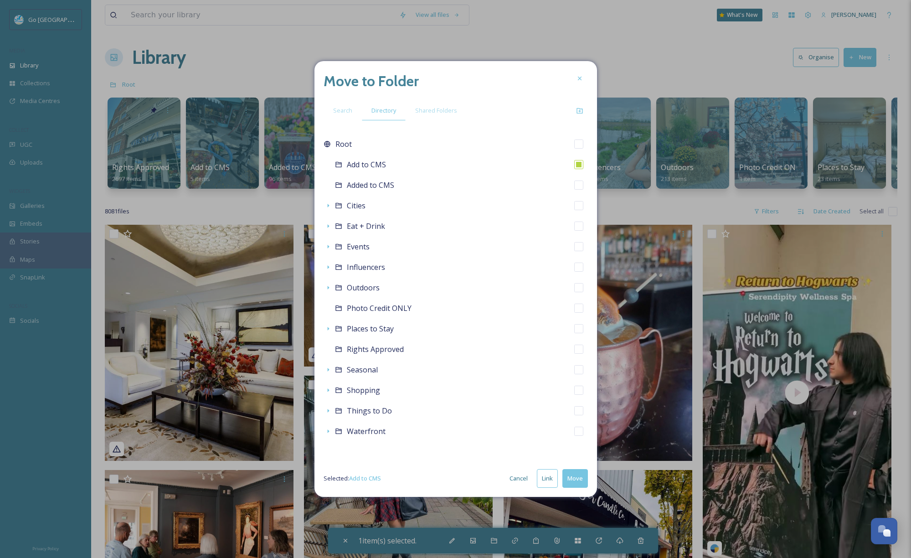
click at [545, 478] on button "Link" at bounding box center [547, 478] width 21 height 19
checkbox input "true"
checkbox input "false"
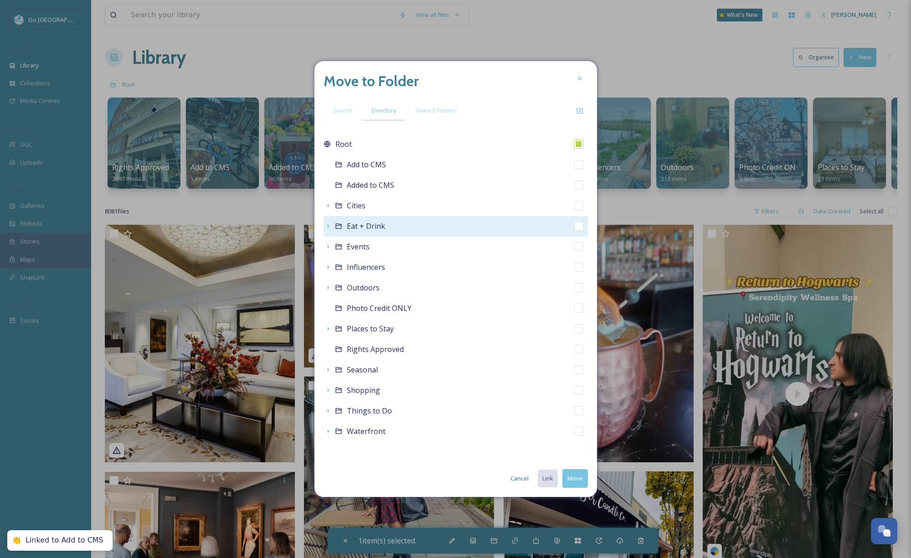
click at [326, 227] on icon at bounding box center [328, 225] width 7 height 7
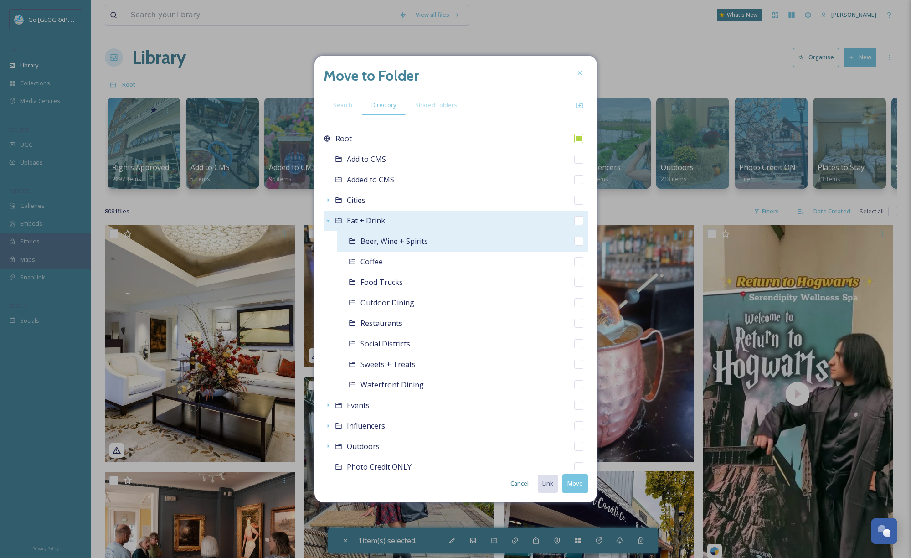
click at [574, 243] on input "checkbox" at bounding box center [578, 241] width 9 height 9
checkbox input "true"
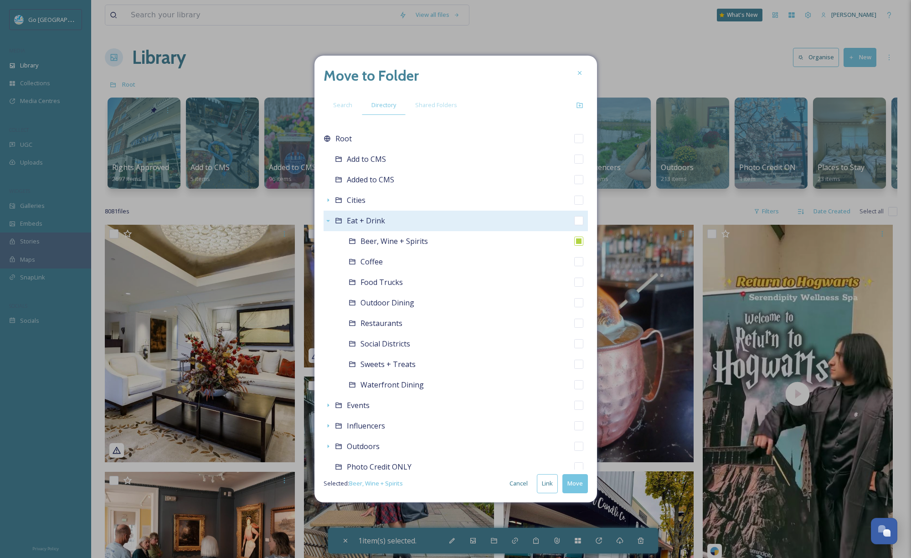
click at [547, 484] on button "Link" at bounding box center [547, 483] width 21 height 19
checkbox input "true"
checkbox input "false"
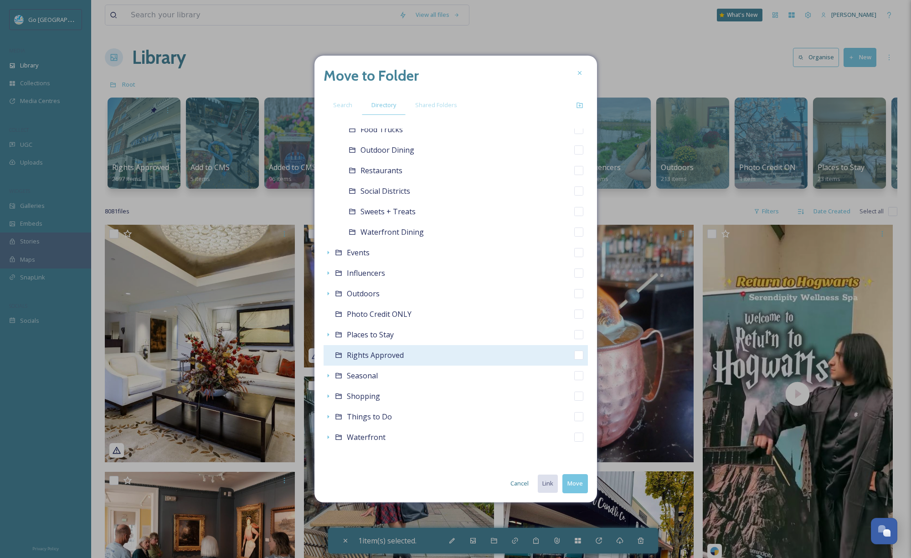
click at [574, 356] on input "checkbox" at bounding box center [578, 355] width 9 height 9
checkbox input "true"
checkbox input "false"
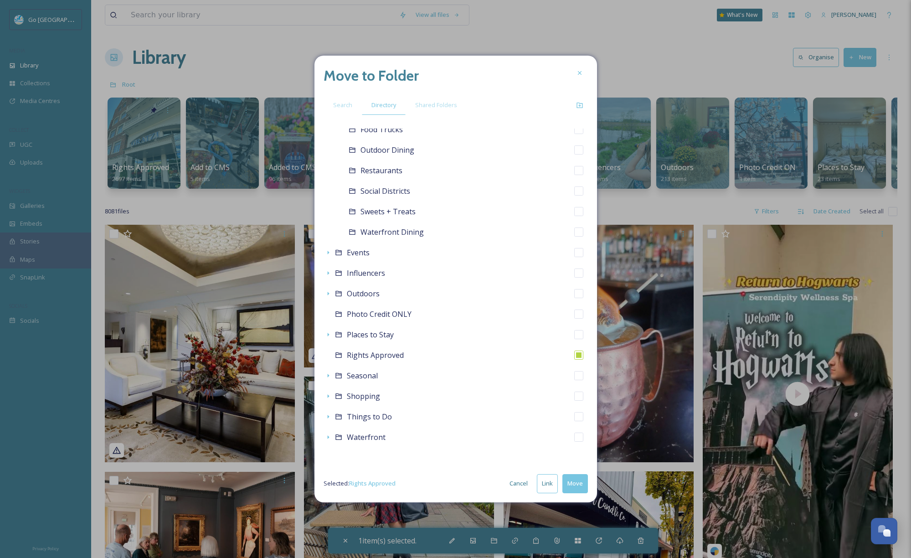
click at [577, 486] on button "Move" at bounding box center [576, 483] width 26 height 19
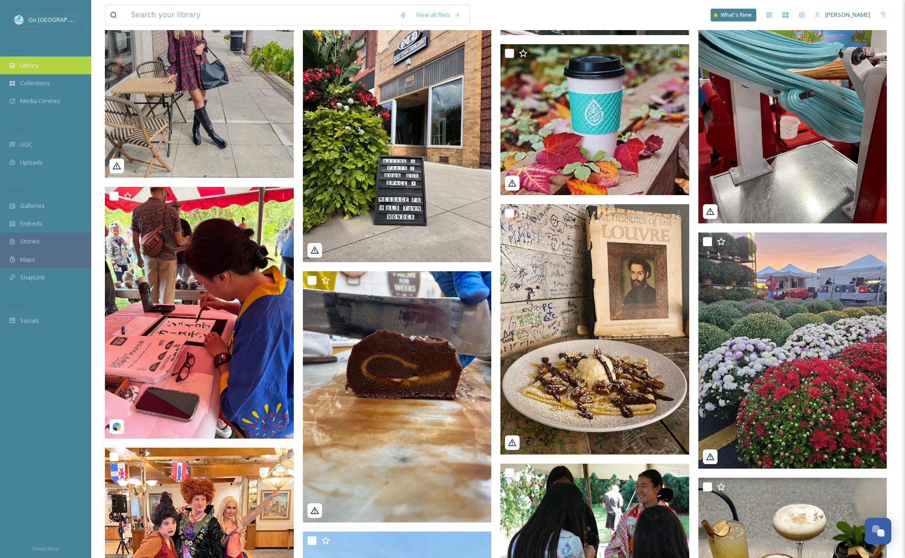
scroll to position [331, 0]
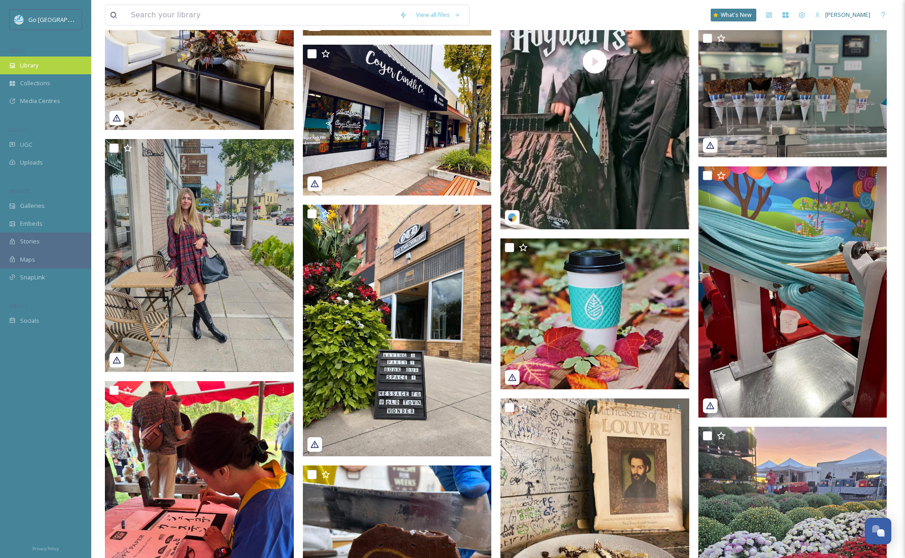
click at [32, 63] on span "Library" at bounding box center [29, 65] width 18 height 9
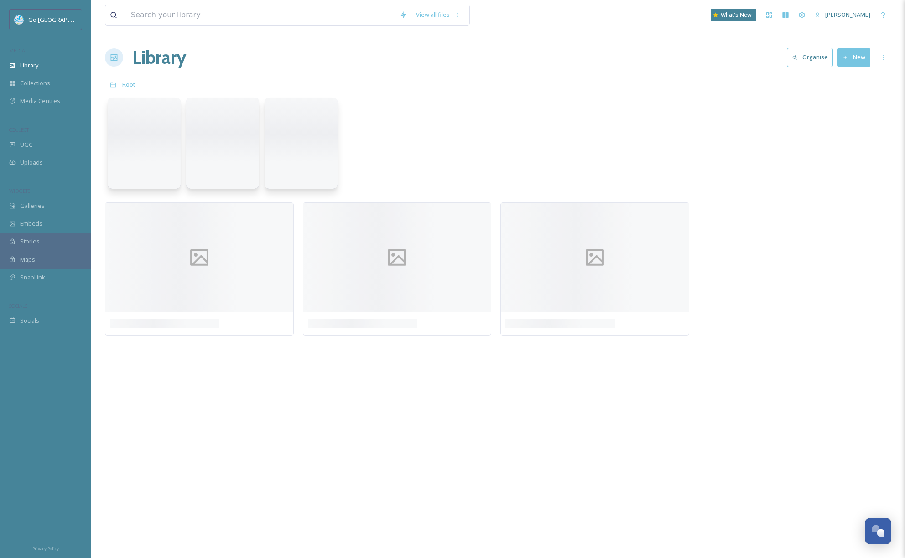
scroll to position [0, 0]
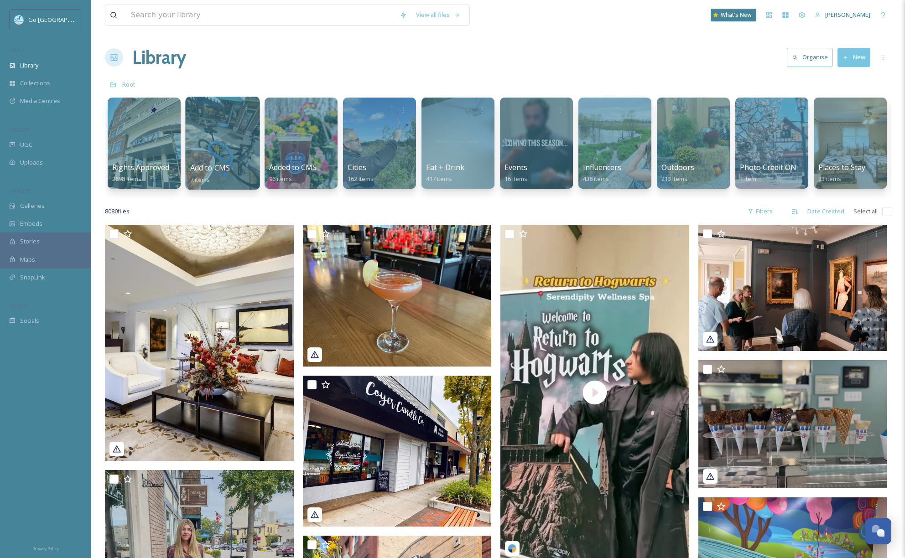
click at [215, 150] on div at bounding box center [222, 143] width 74 height 93
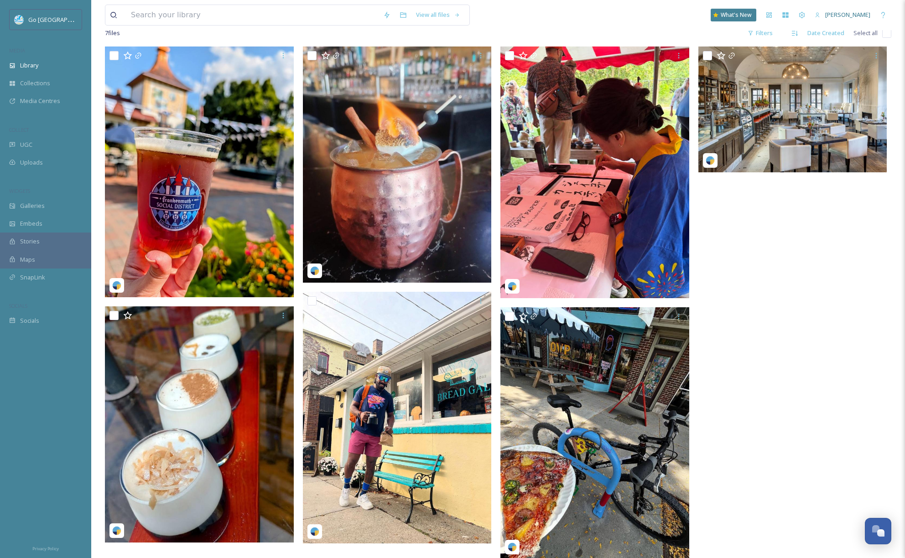
scroll to position [78, 0]
click at [28, 64] on span "Library" at bounding box center [29, 65] width 18 height 9
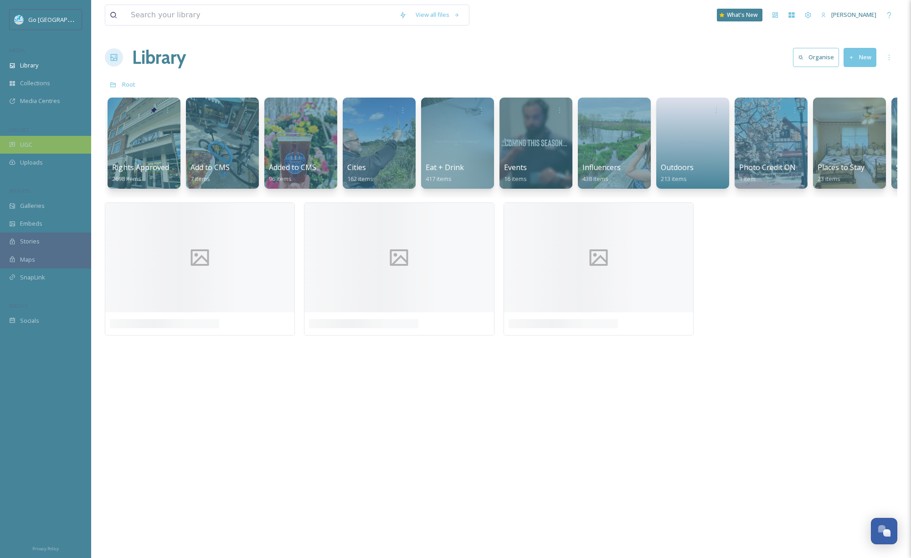
click at [65, 139] on div "UGC" at bounding box center [45, 145] width 91 height 18
